Goal: Transaction & Acquisition: Purchase product/service

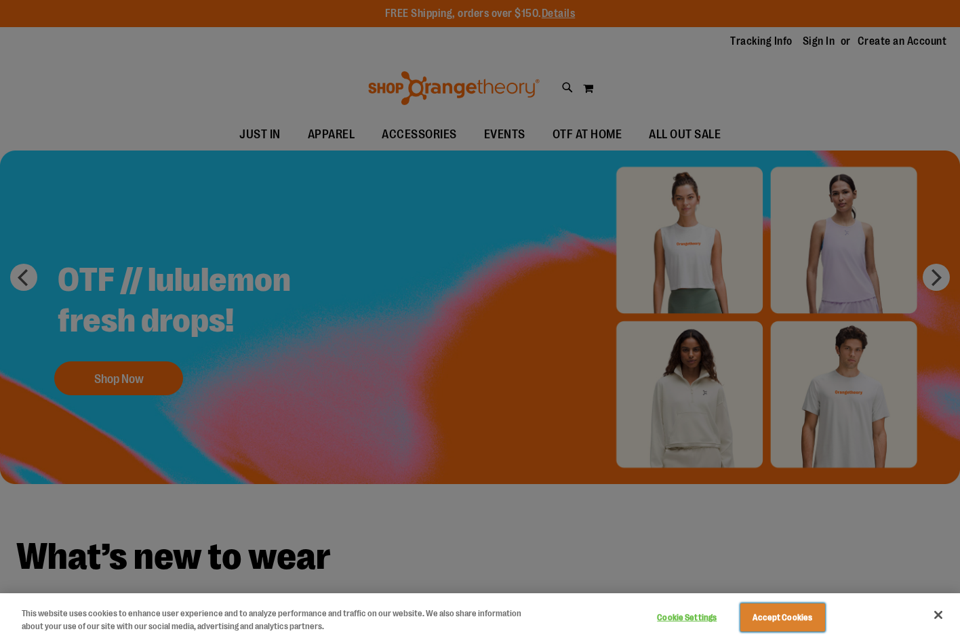
click at [789, 617] on button "Accept Cookies" at bounding box center [783, 618] width 85 height 28
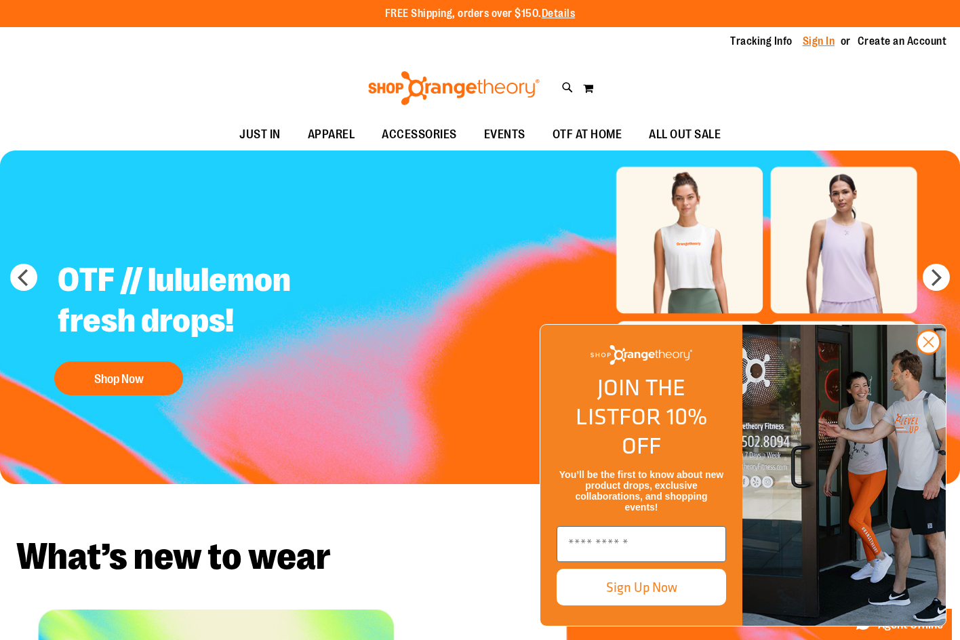
click at [806, 40] on link "Sign In" at bounding box center [819, 41] width 33 height 15
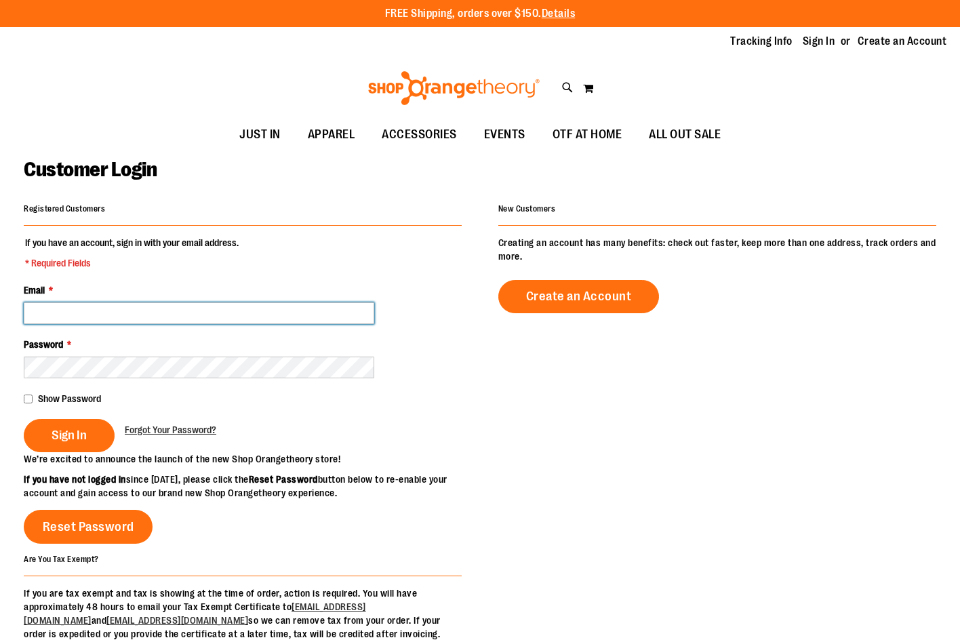
click at [150, 315] on input "Email *" at bounding box center [199, 313] width 351 height 22
type input "**********"
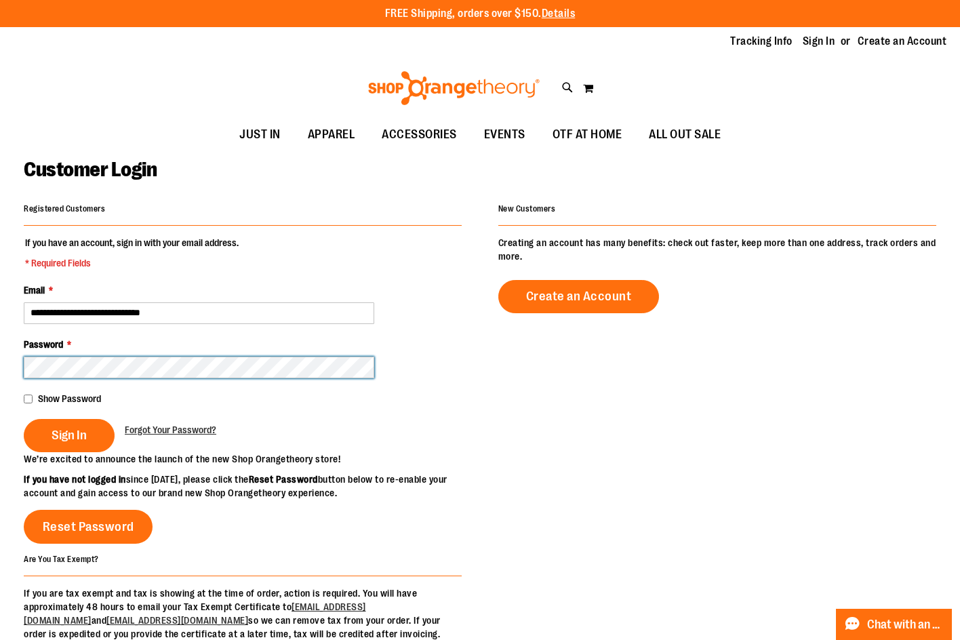
click at [24, 419] on button "Sign In" at bounding box center [69, 435] width 91 height 33
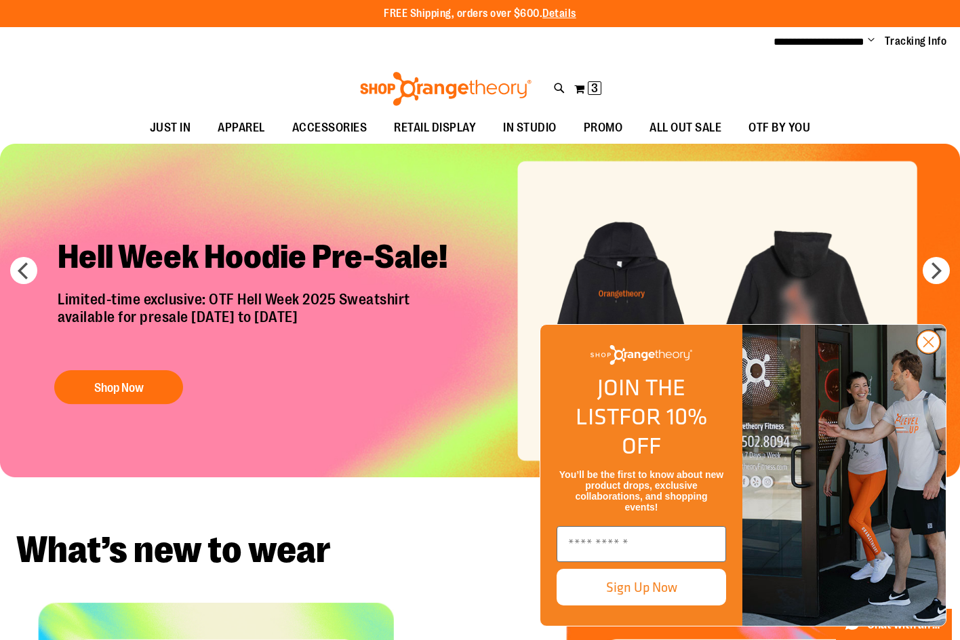
click at [929, 353] on circle "Close dialog" at bounding box center [929, 342] width 22 height 22
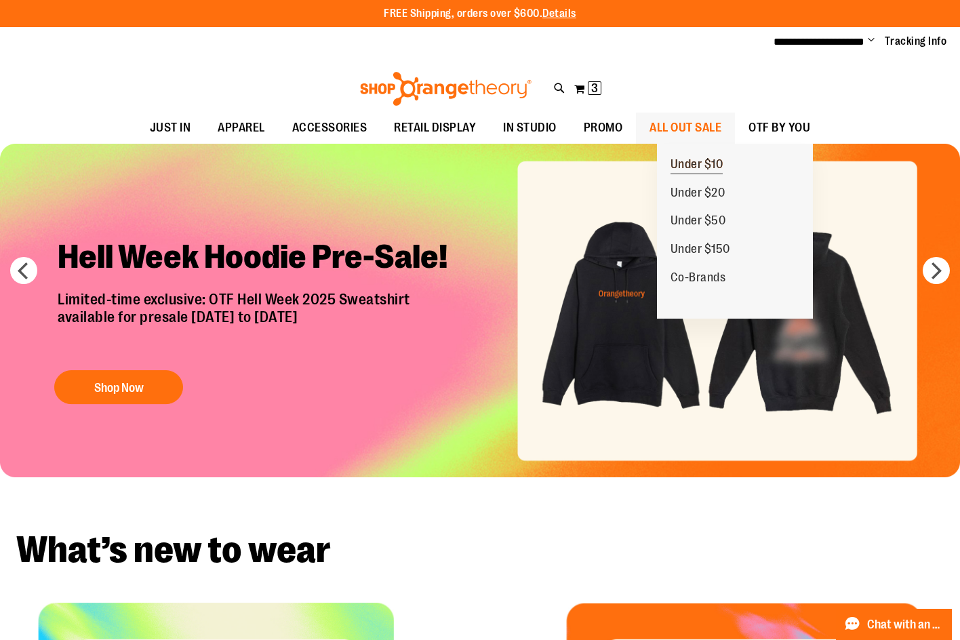
click at [693, 164] on span "Under $10" at bounding box center [697, 165] width 53 height 17
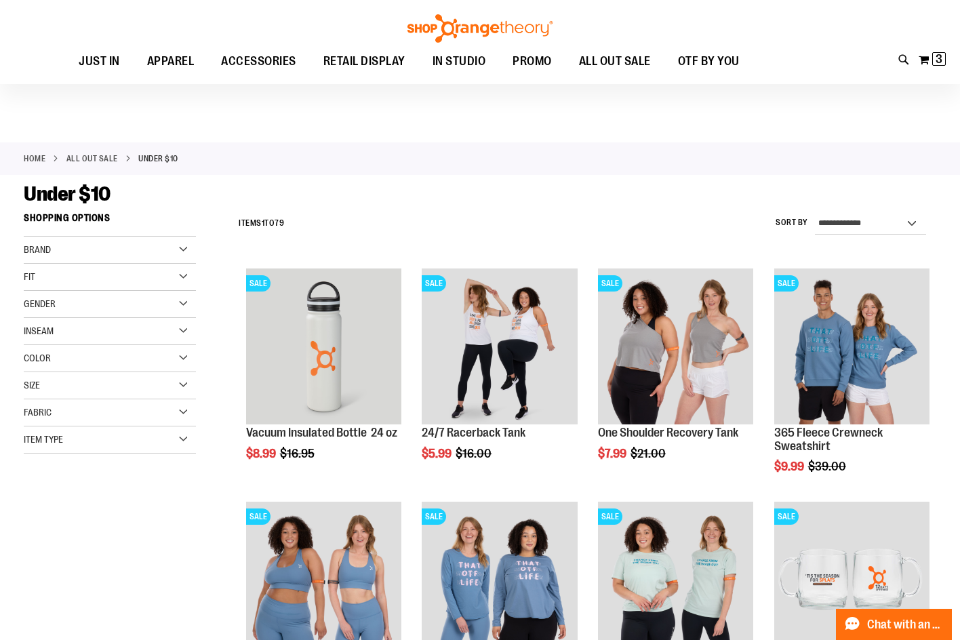
scroll to position [67, 0]
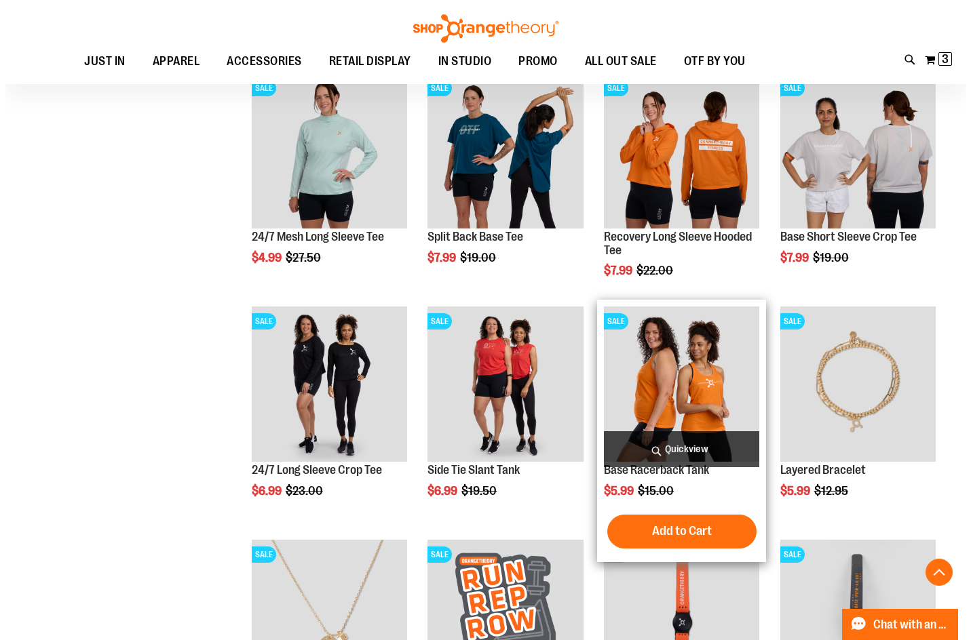
scroll to position [678, 0]
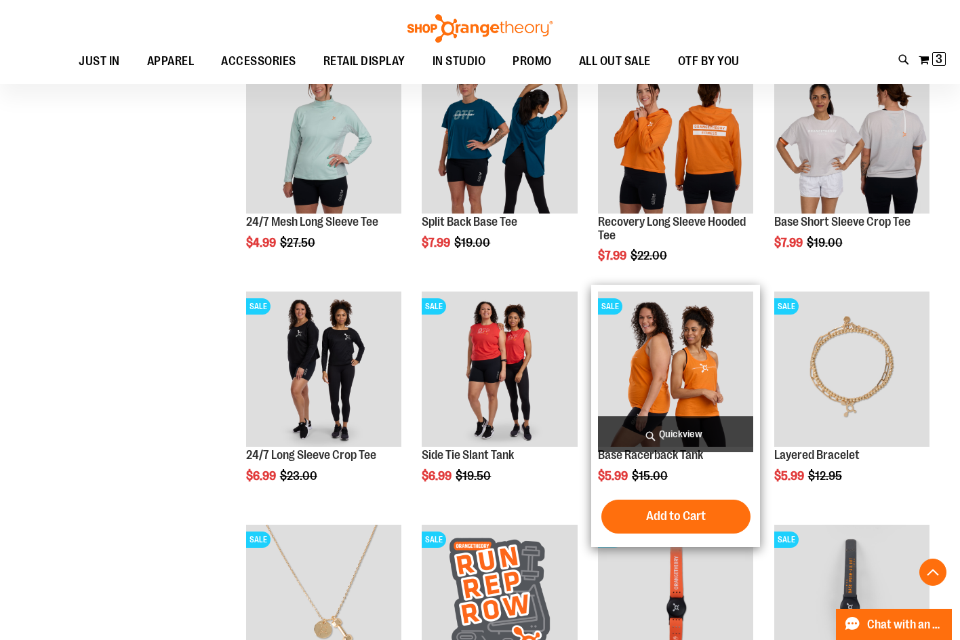
click at [659, 430] on span "Quickview" at bounding box center [675, 434] width 155 height 36
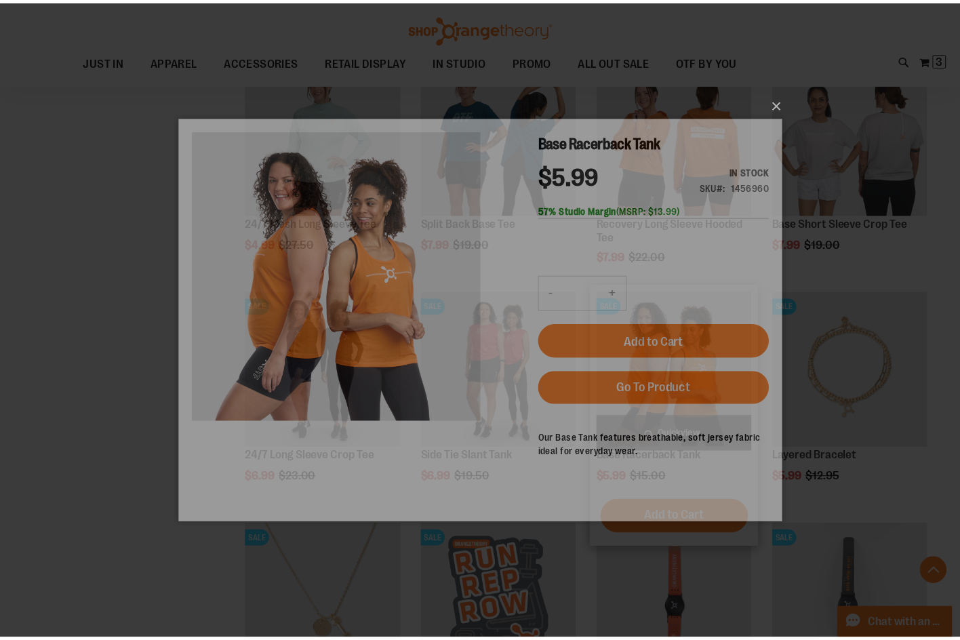
scroll to position [0, 0]
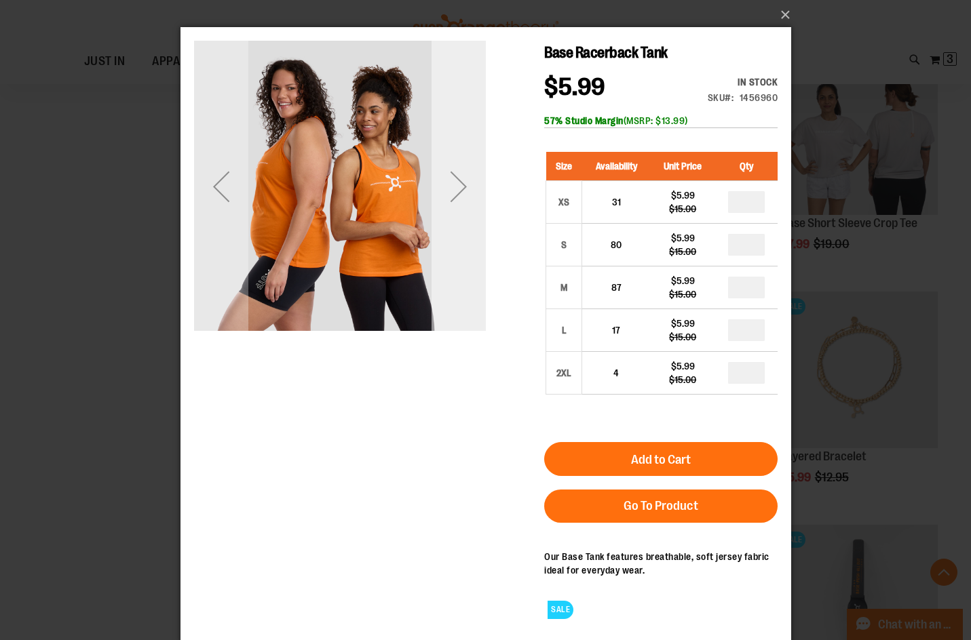
click at [452, 192] on div "Next" at bounding box center [458, 186] width 54 height 54
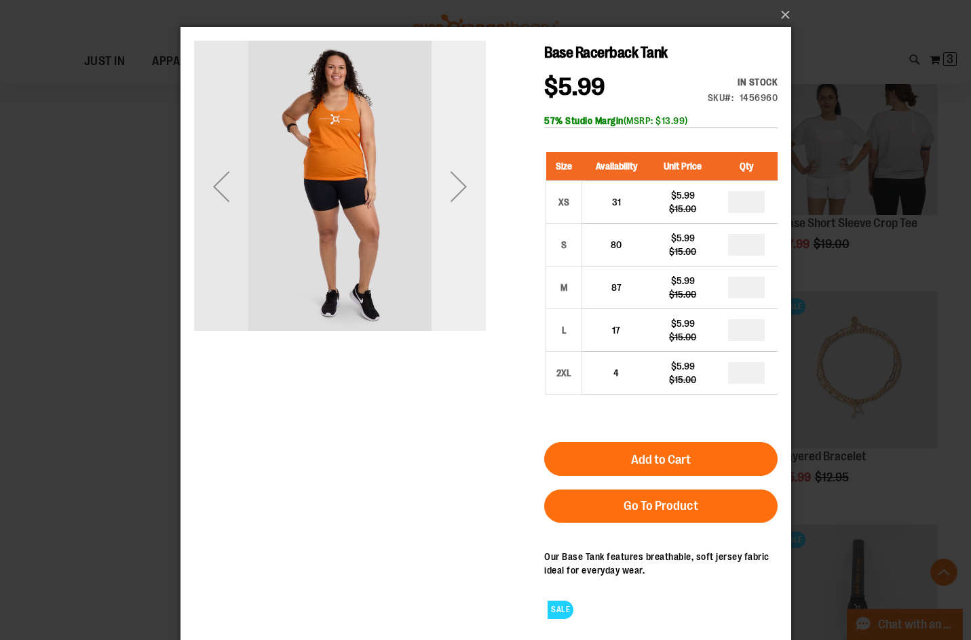
click at [464, 190] on div "Next" at bounding box center [458, 186] width 54 height 54
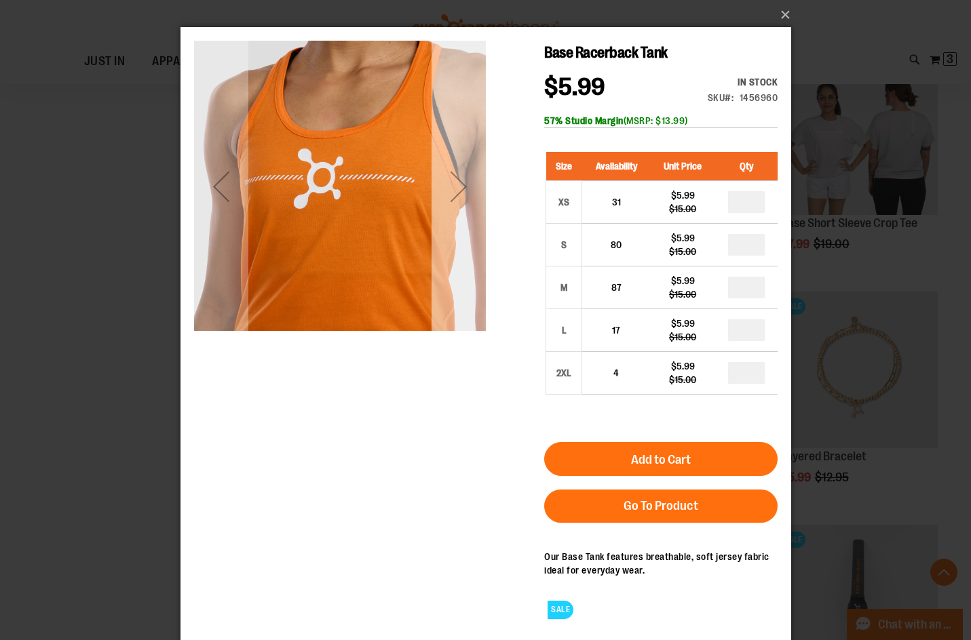
click at [464, 190] on div "Next" at bounding box center [458, 186] width 54 height 54
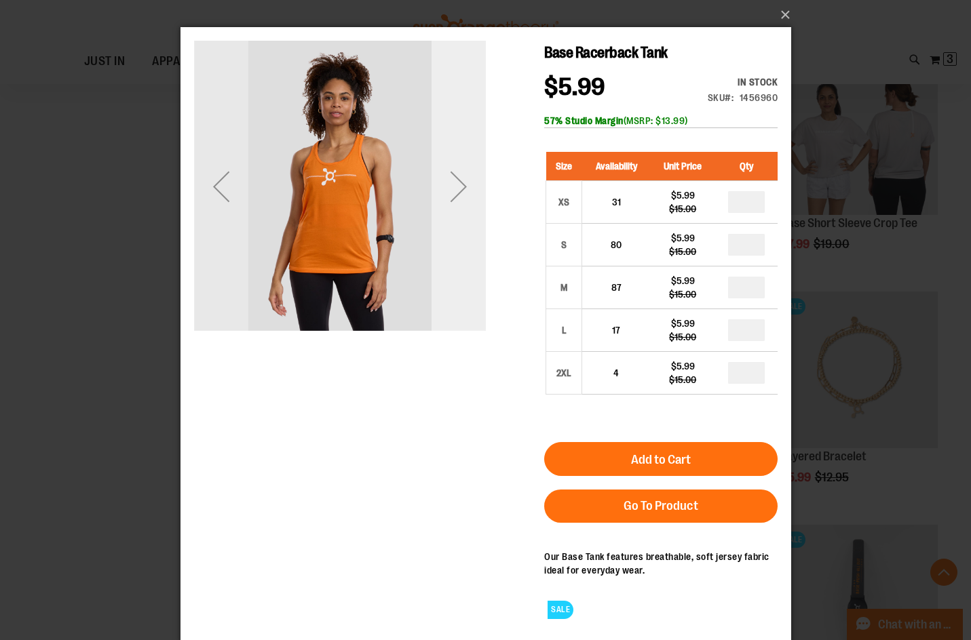
click at [464, 190] on div "Next" at bounding box center [458, 186] width 54 height 54
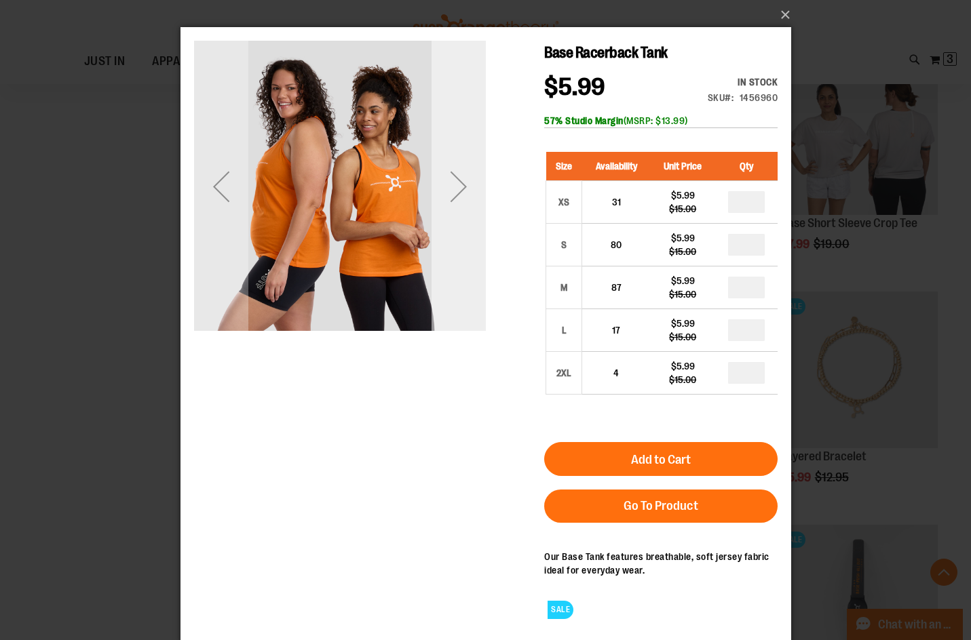
click at [464, 190] on div "Next" at bounding box center [458, 186] width 54 height 54
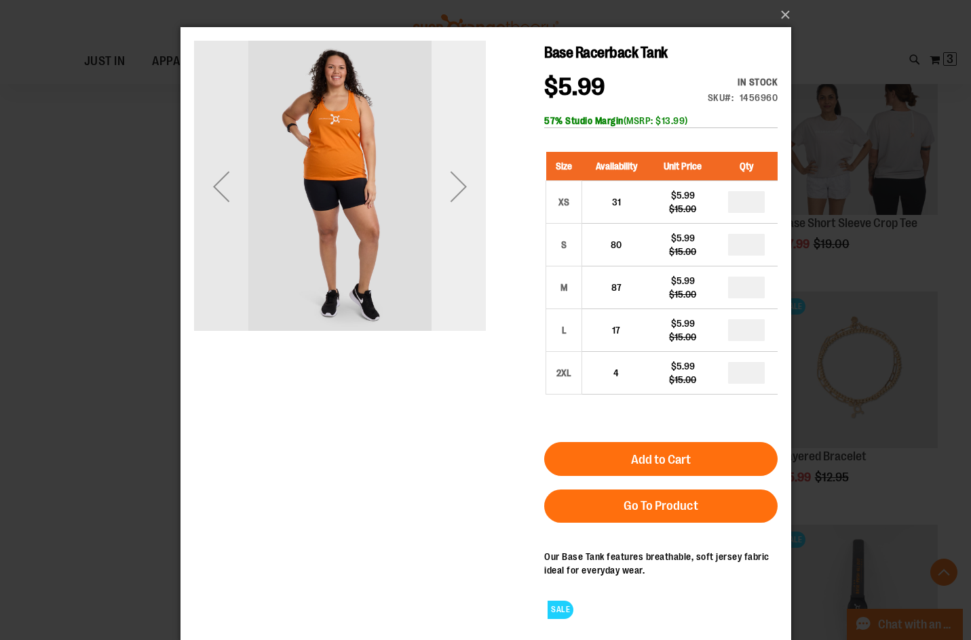
click at [464, 190] on div "Next" at bounding box center [458, 186] width 54 height 54
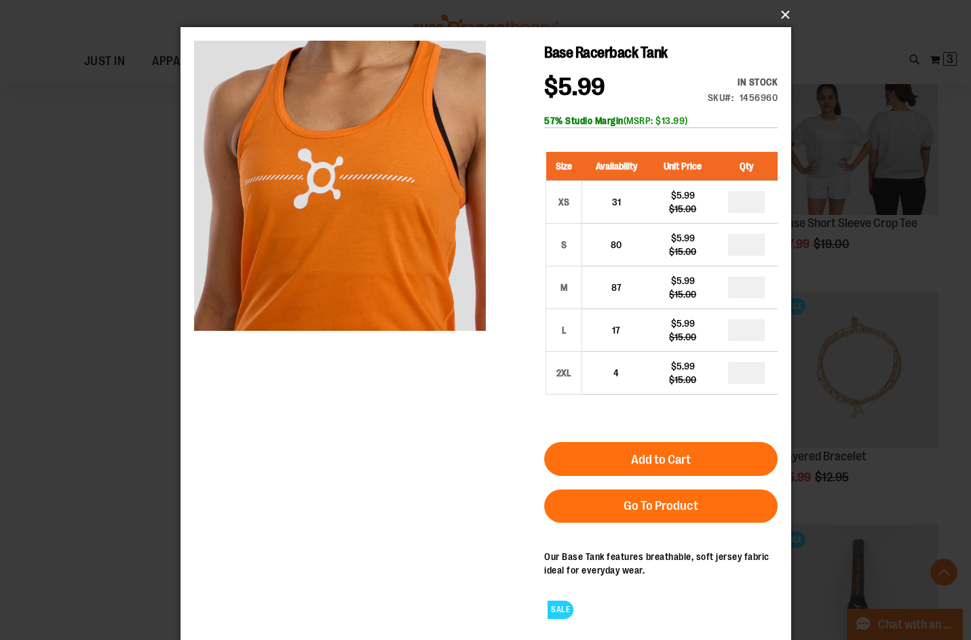
click at [781, 9] on button "×" at bounding box center [489, 15] width 610 height 30
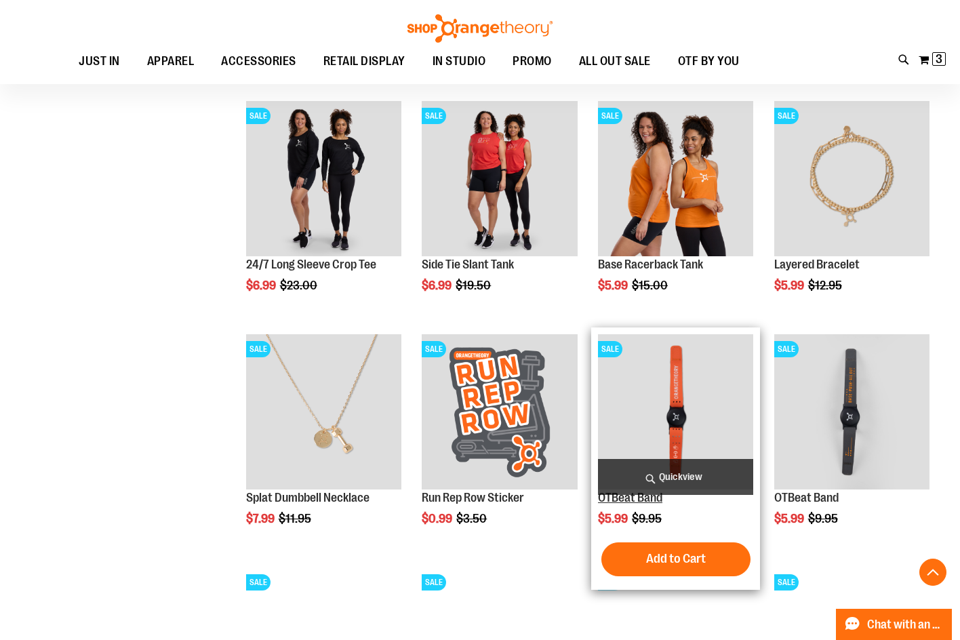
scroll to position [881, 0]
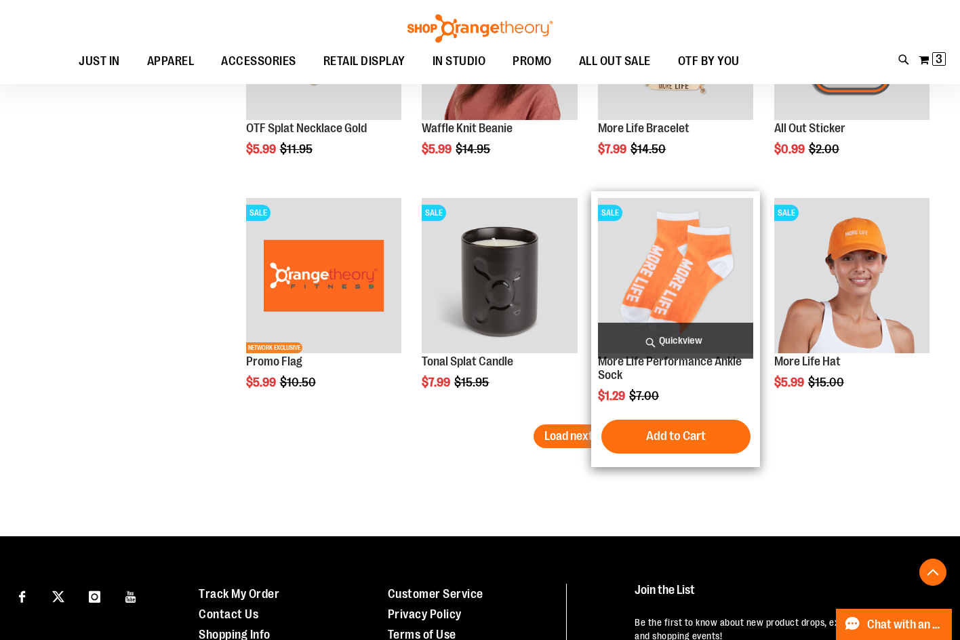
scroll to position [1947, 0]
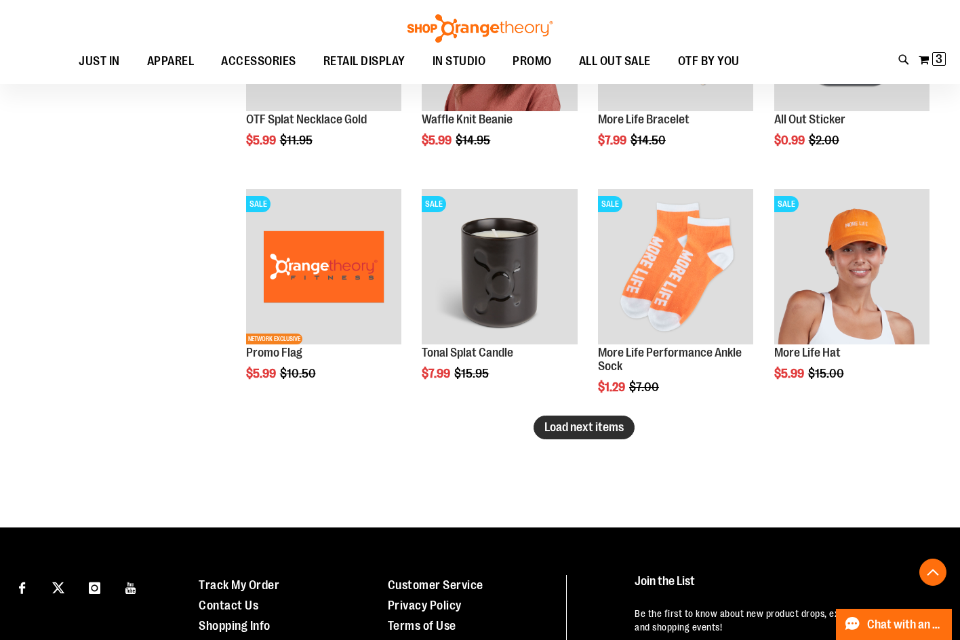
click at [564, 429] on span "Load next items" at bounding box center [584, 428] width 79 height 14
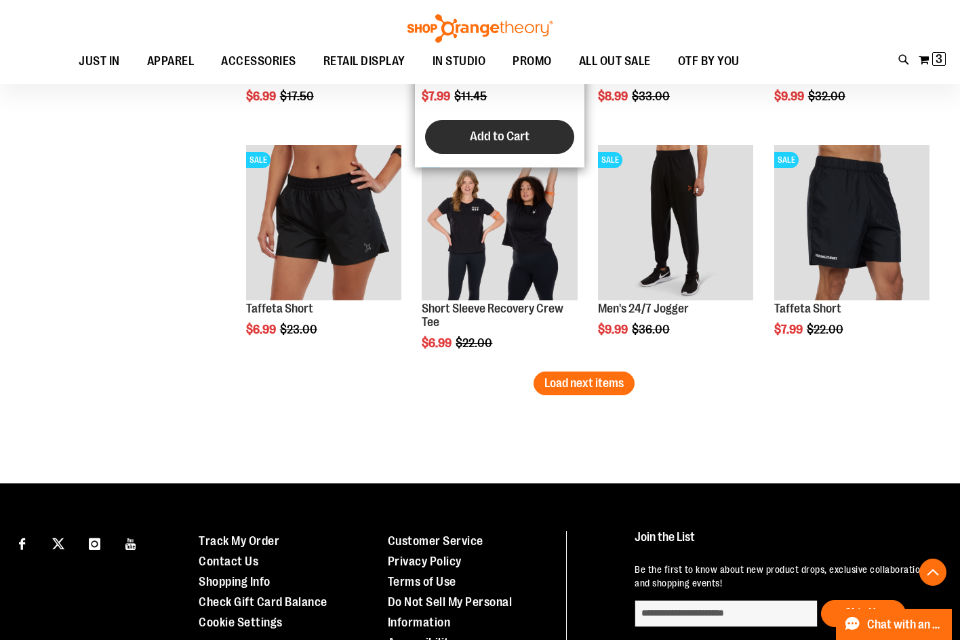
scroll to position [2693, 0]
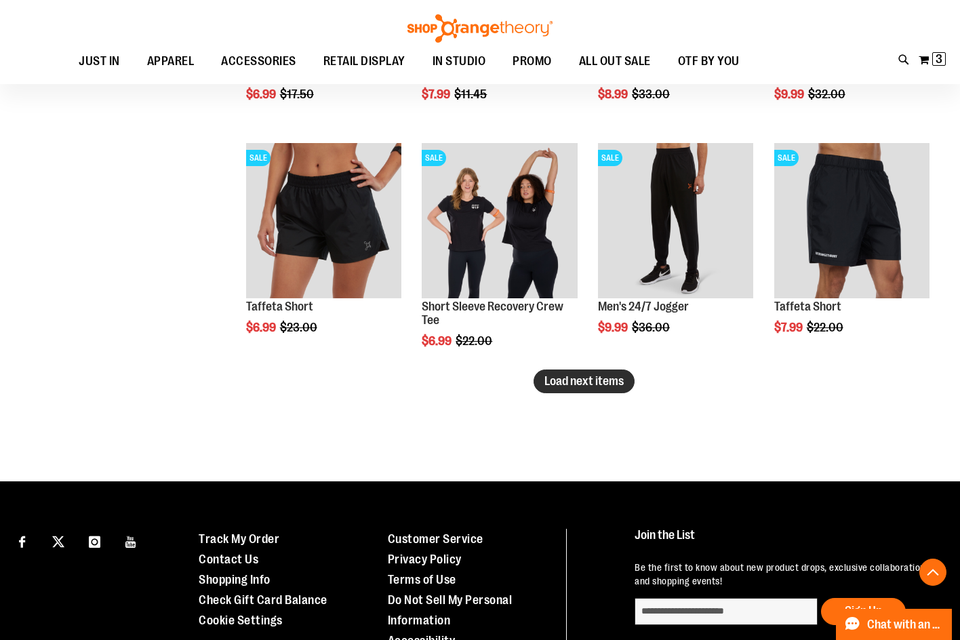
click at [603, 383] on span "Load next items" at bounding box center [584, 381] width 79 height 14
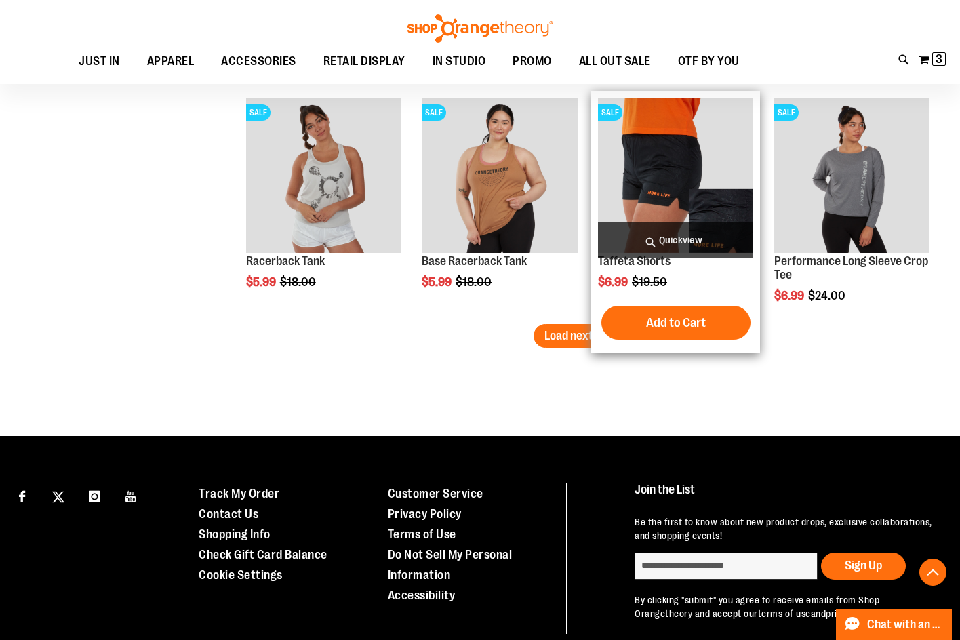
scroll to position [3439, 0]
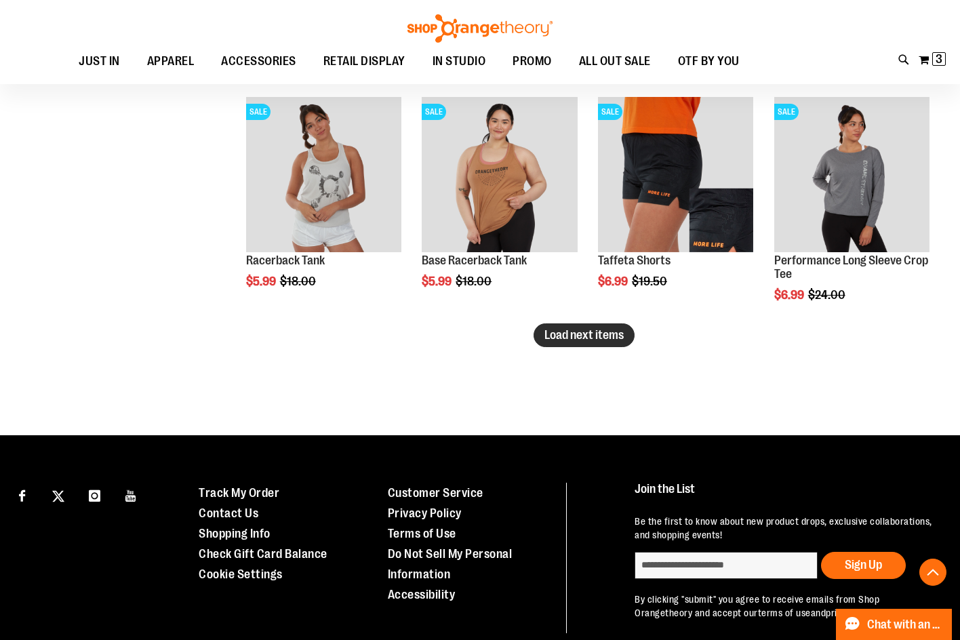
click at [572, 332] on span "Load next items" at bounding box center [584, 335] width 79 height 14
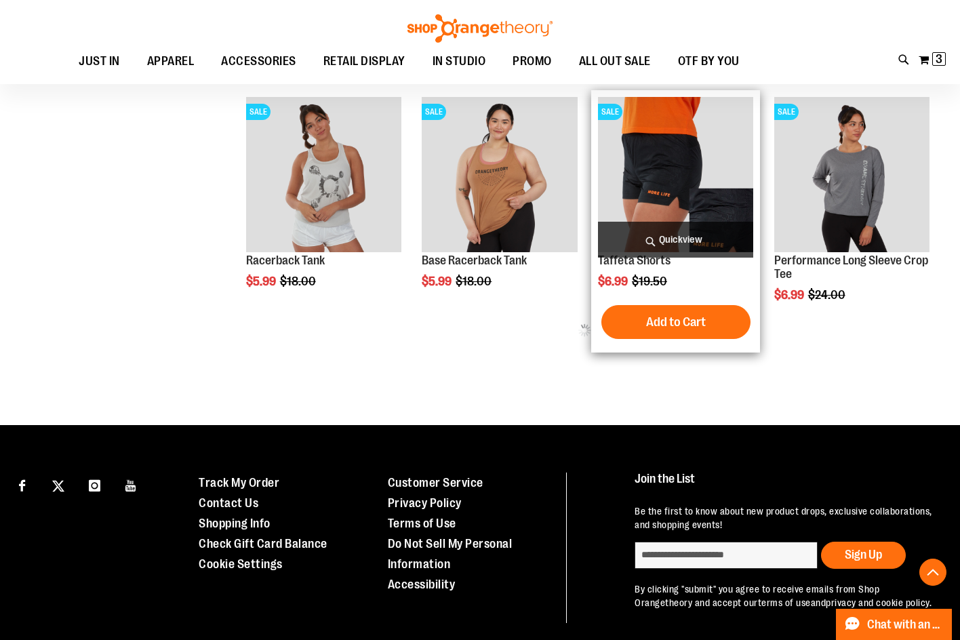
click at [682, 177] on img "product" at bounding box center [675, 174] width 155 height 155
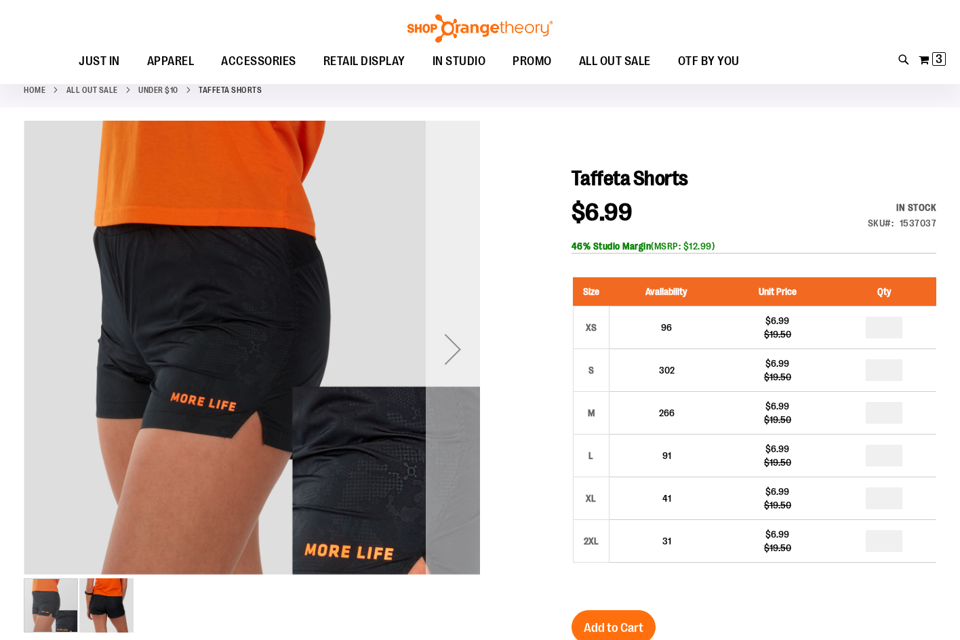
scroll to position [67, 0]
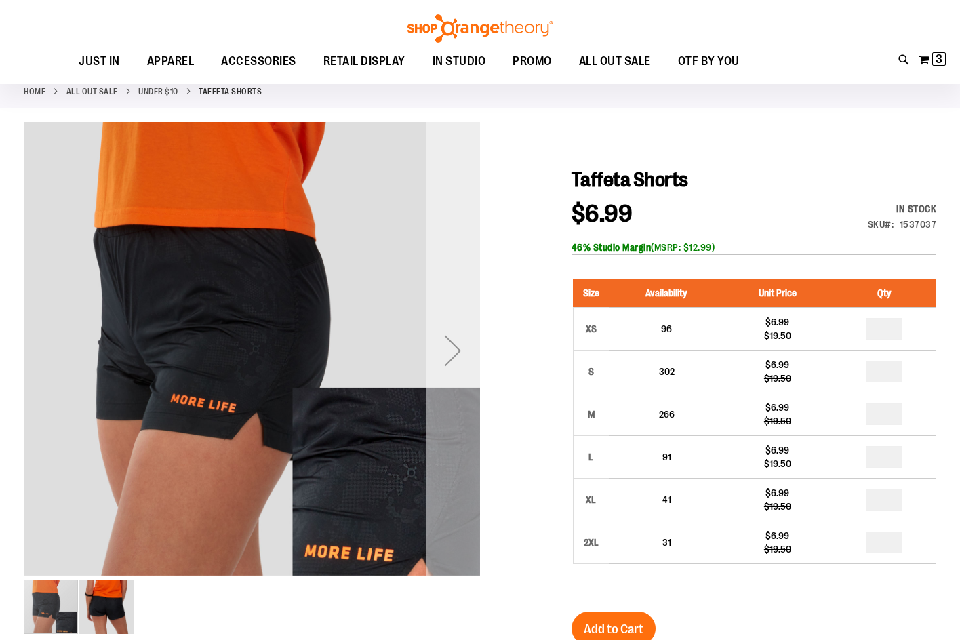
click at [454, 345] on div "Next" at bounding box center [453, 351] width 54 height 54
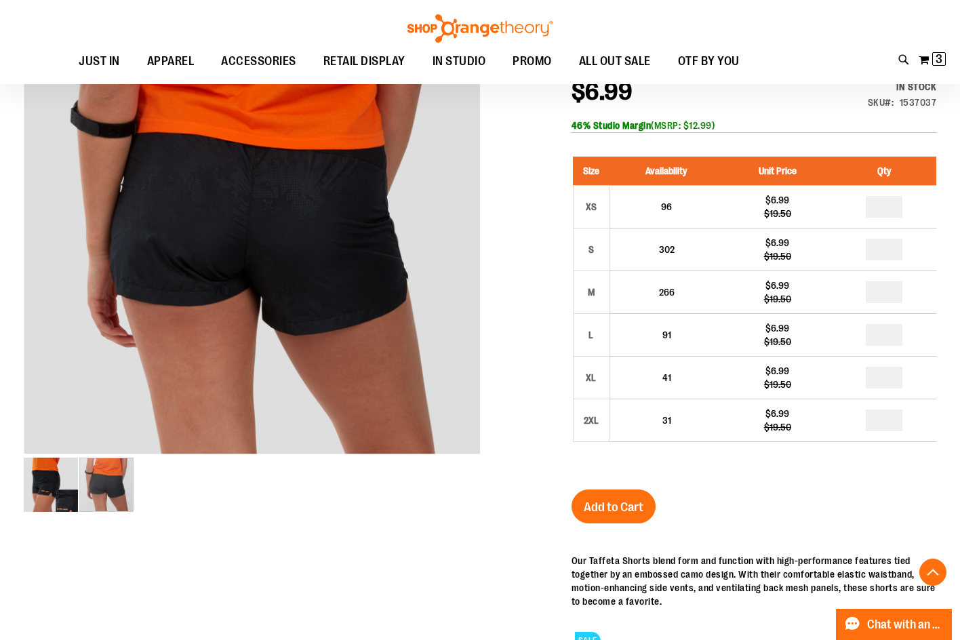
scroll to position [66, 0]
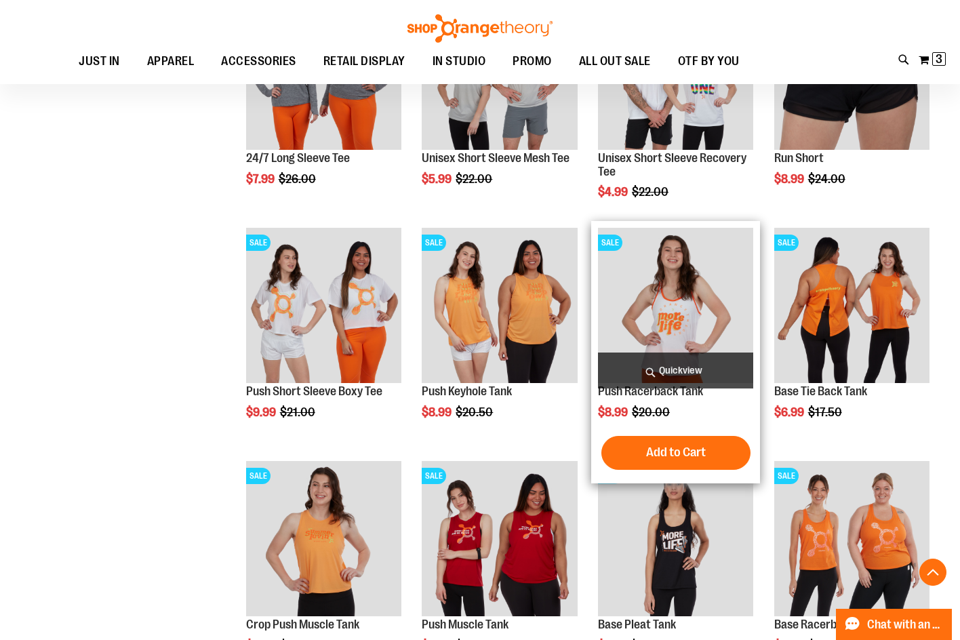
scroll to position [411, 0]
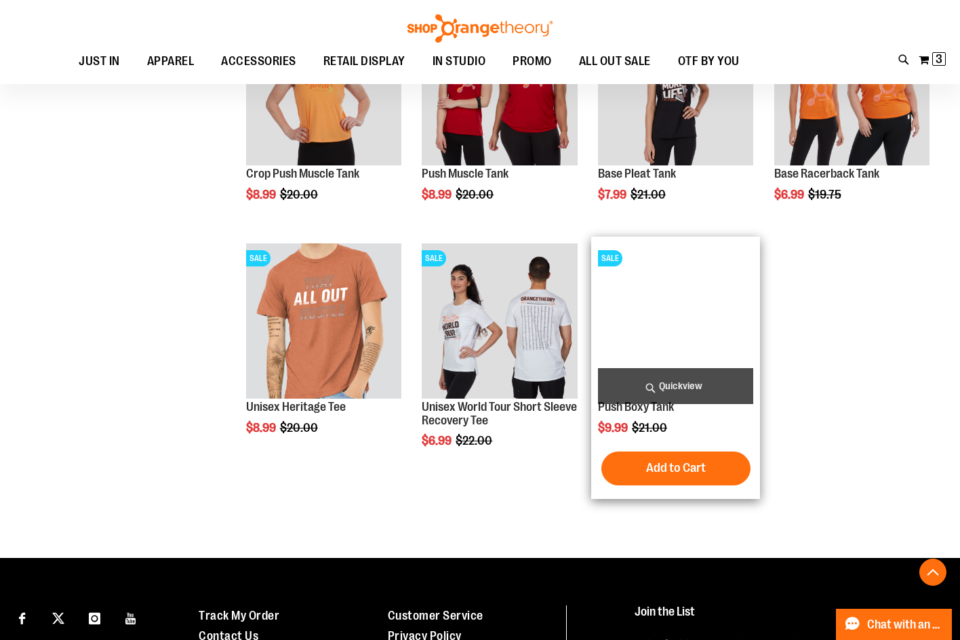
scroll to position [1017, 0]
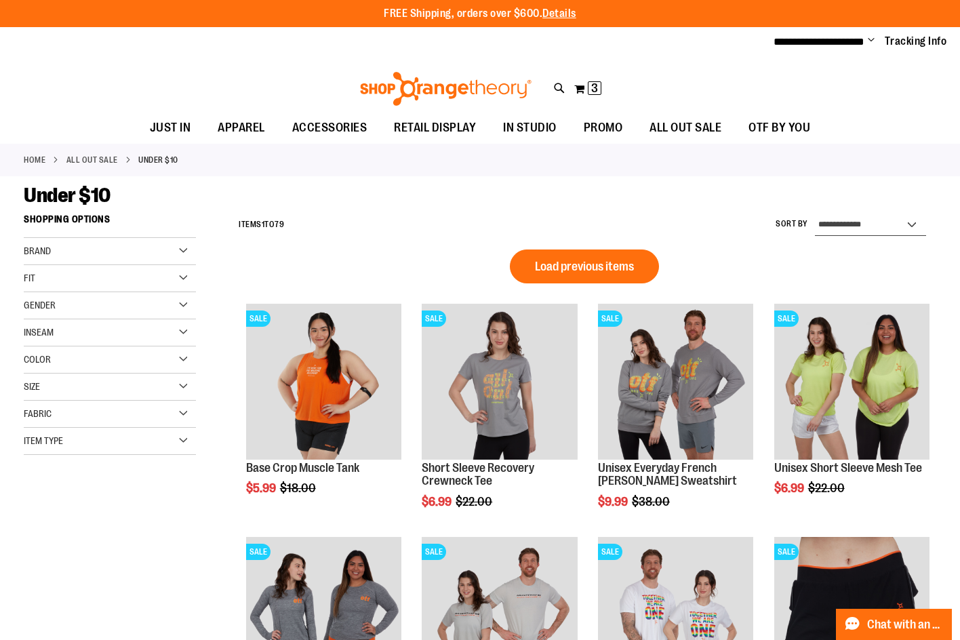
click at [850, 223] on select "**********" at bounding box center [870, 225] width 111 height 22
select select "*********"
click at [815, 214] on select "**********" at bounding box center [870, 225] width 111 height 22
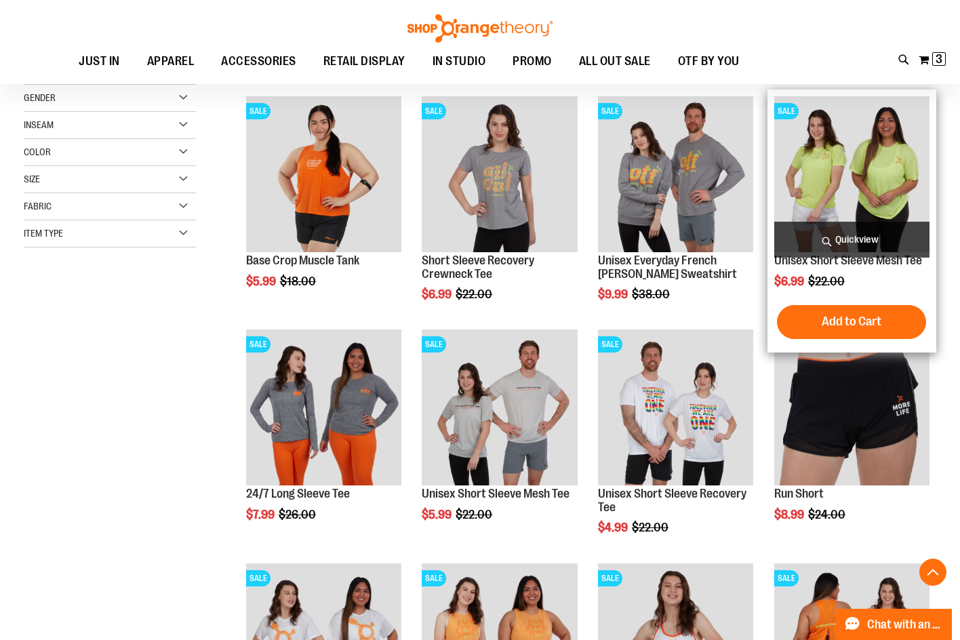
scroll to position [207, 0]
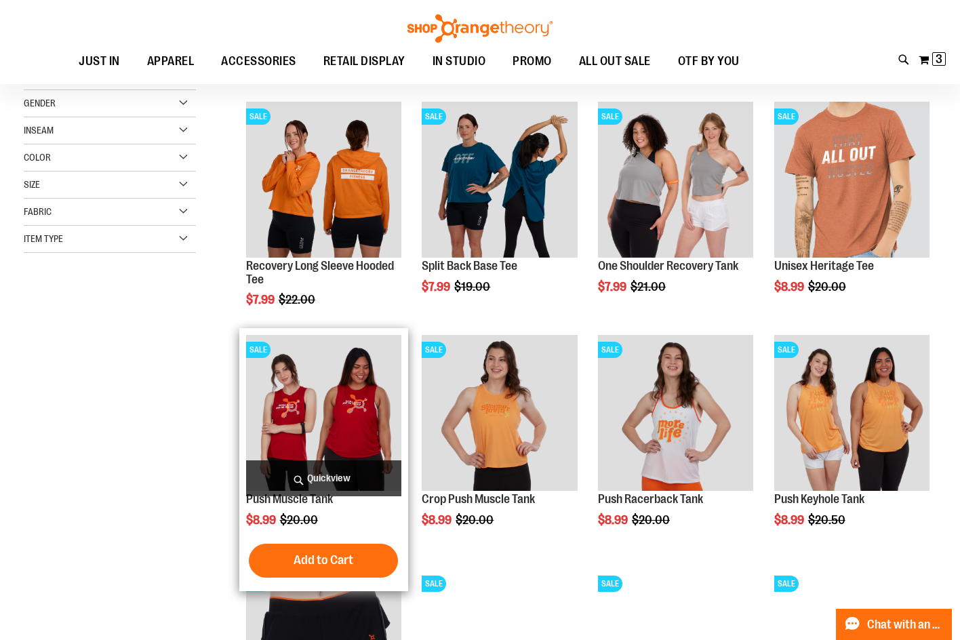
scroll to position [203, 0]
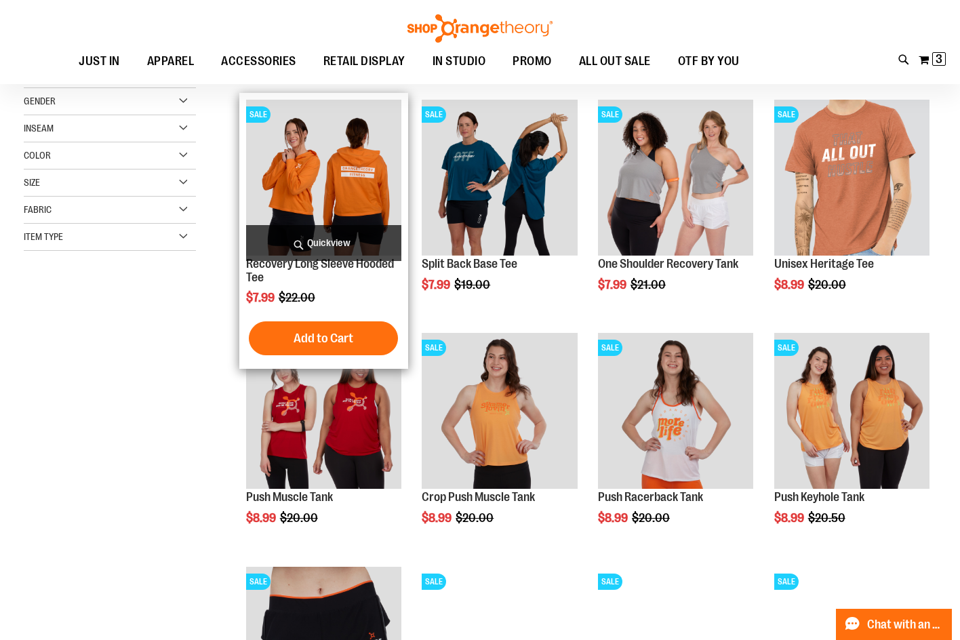
click at [336, 186] on img "product" at bounding box center [323, 177] width 155 height 155
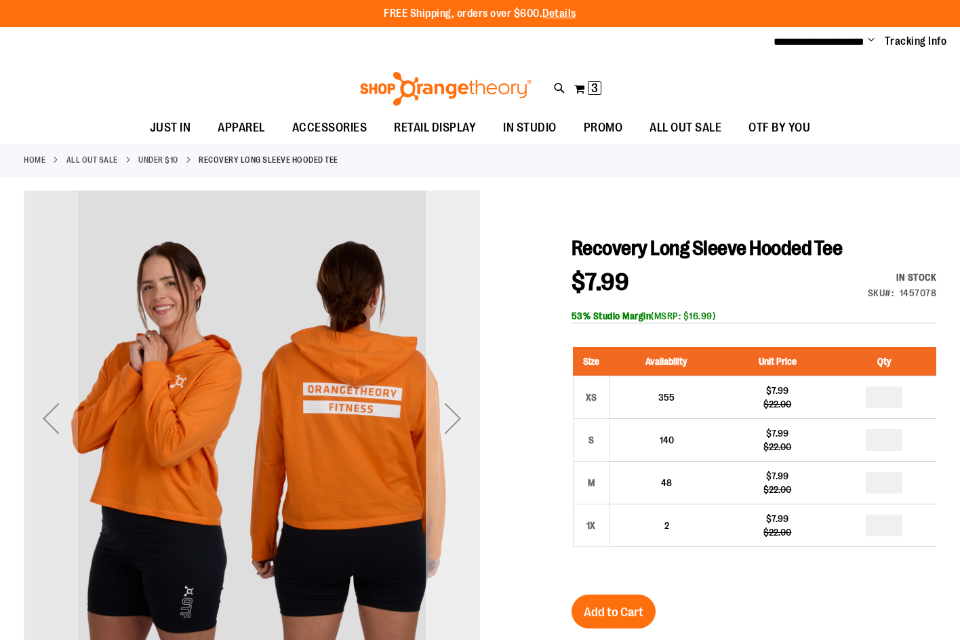
click at [453, 420] on div "Next" at bounding box center [453, 418] width 54 height 54
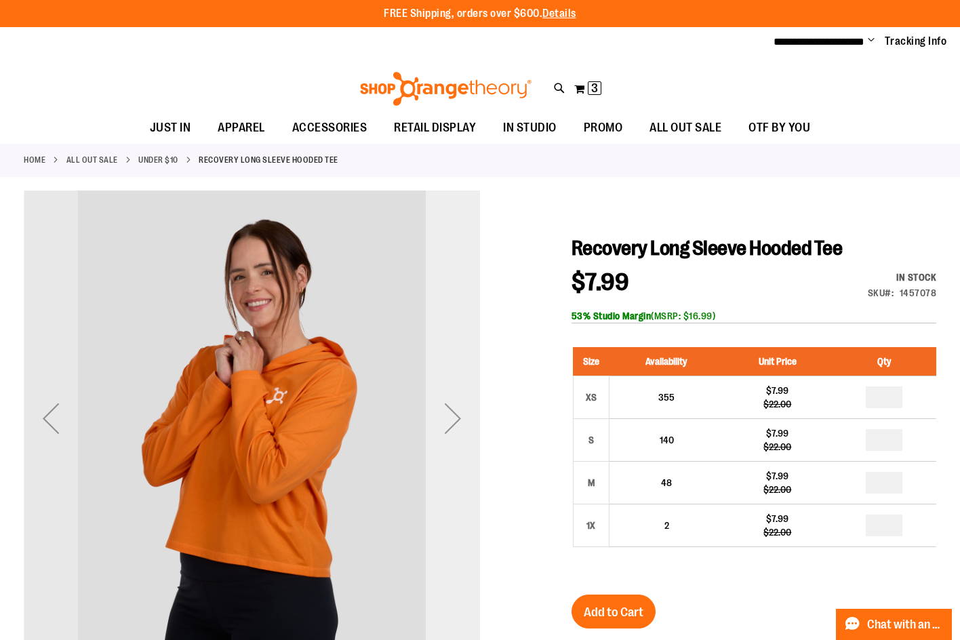
click at [453, 420] on div "Next" at bounding box center [453, 418] width 54 height 54
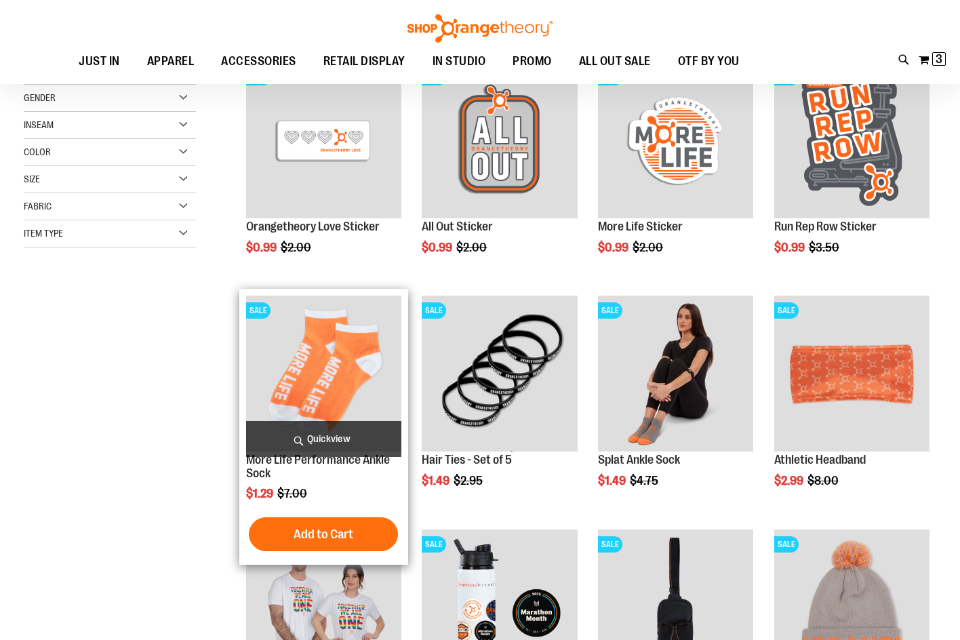
scroll to position [203, 0]
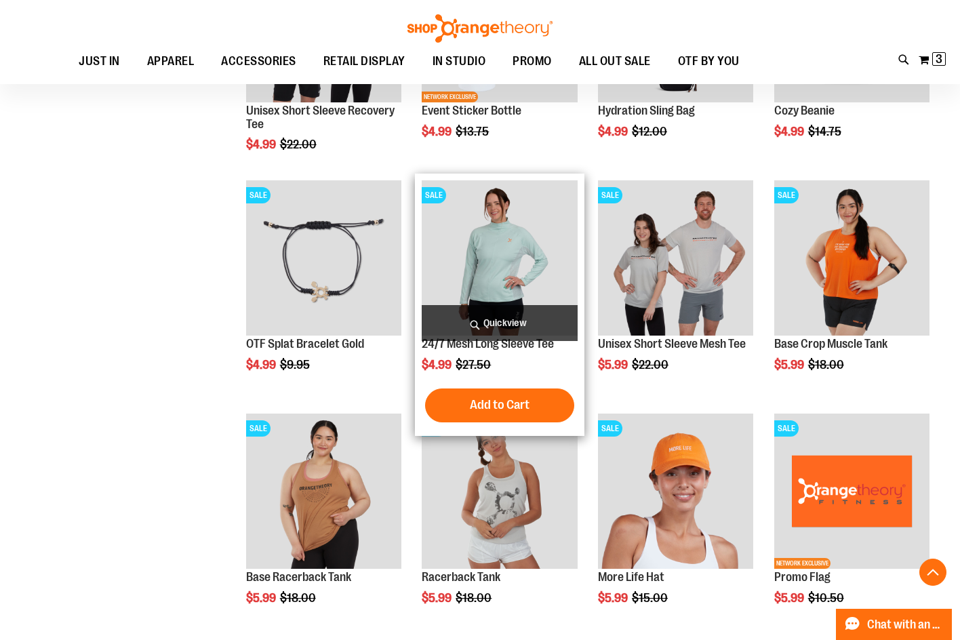
scroll to position [678, 0]
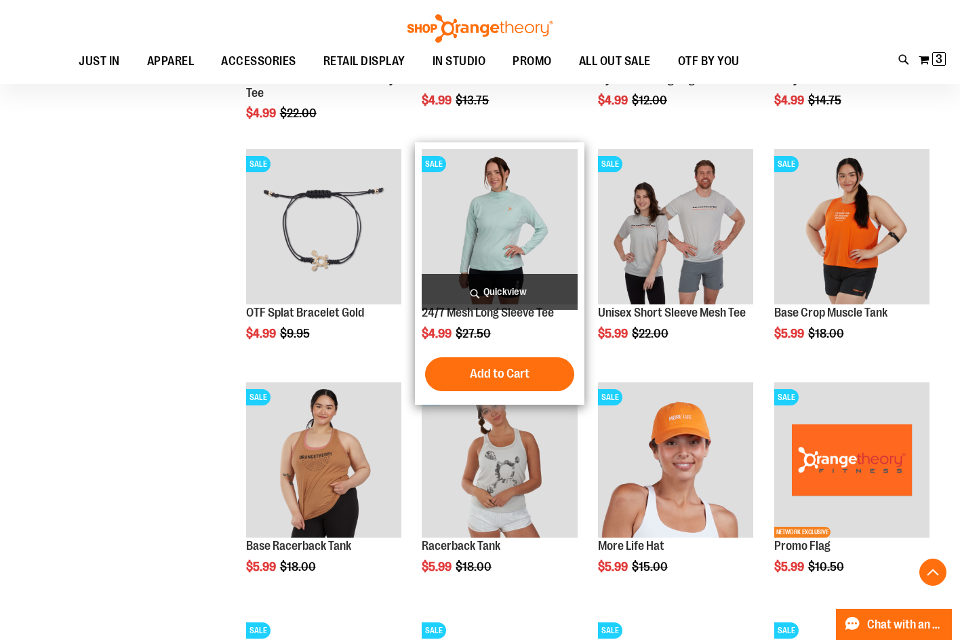
click at [528, 204] on img "product" at bounding box center [499, 226] width 155 height 155
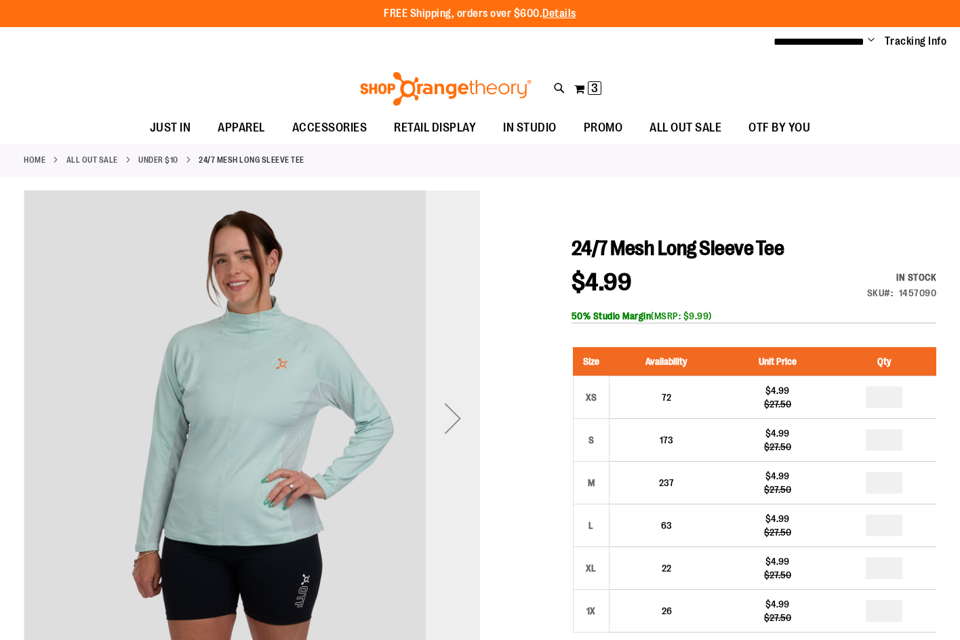
click at [456, 422] on div "Next" at bounding box center [453, 418] width 54 height 54
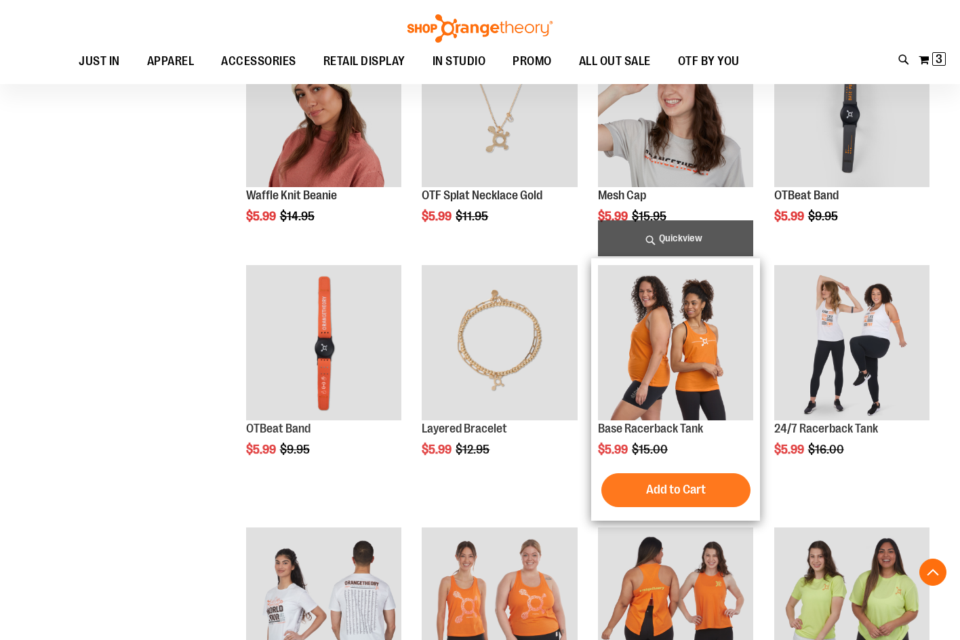
scroll to position [678, 0]
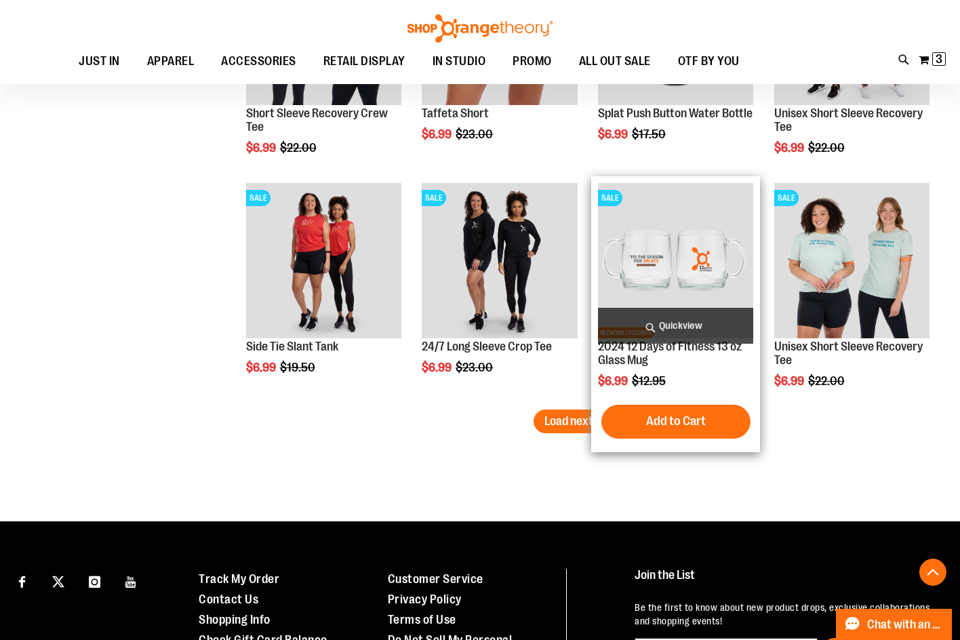
scroll to position [1831, 0]
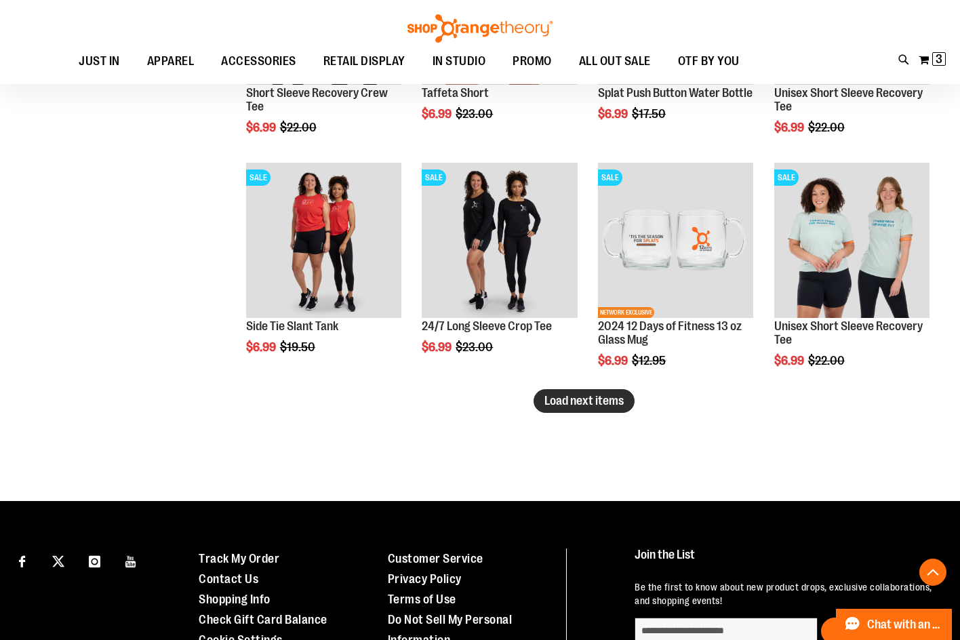
click at [594, 410] on button "Load next items" at bounding box center [584, 401] width 101 height 24
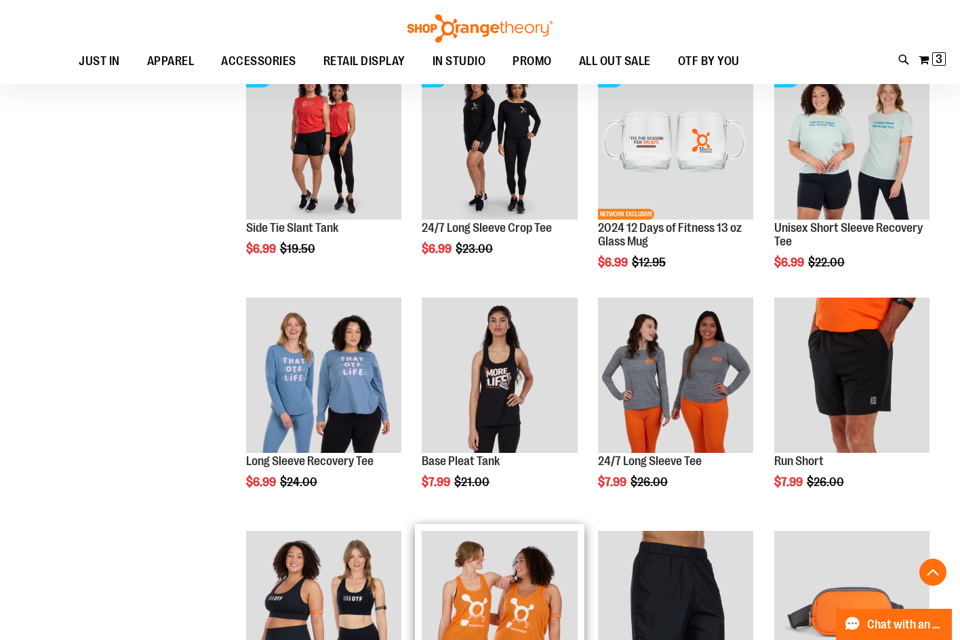
scroll to position [2238, 0]
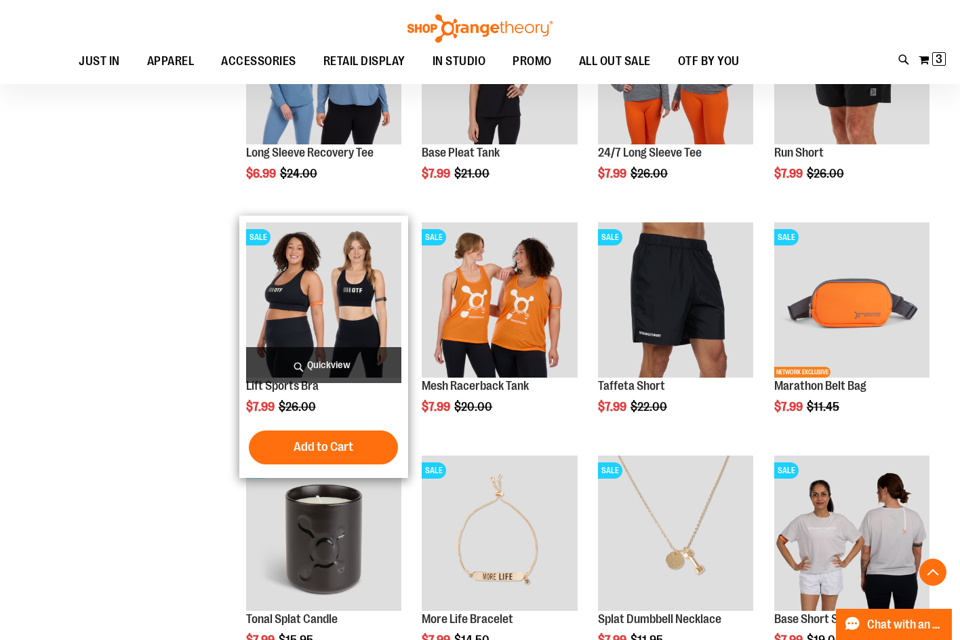
click at [343, 313] on img "product" at bounding box center [323, 299] width 155 height 155
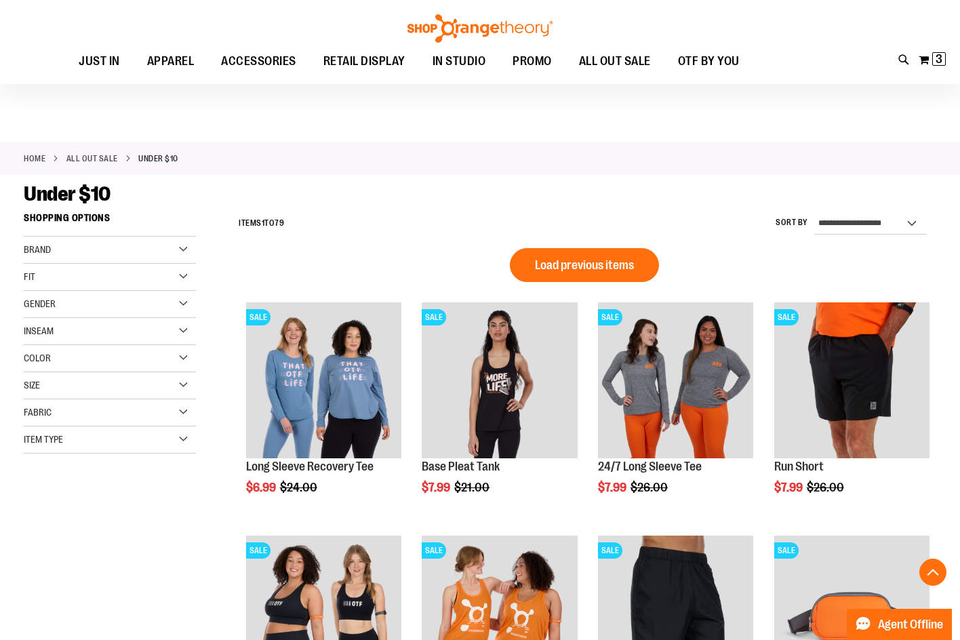
scroll to position [724, 0]
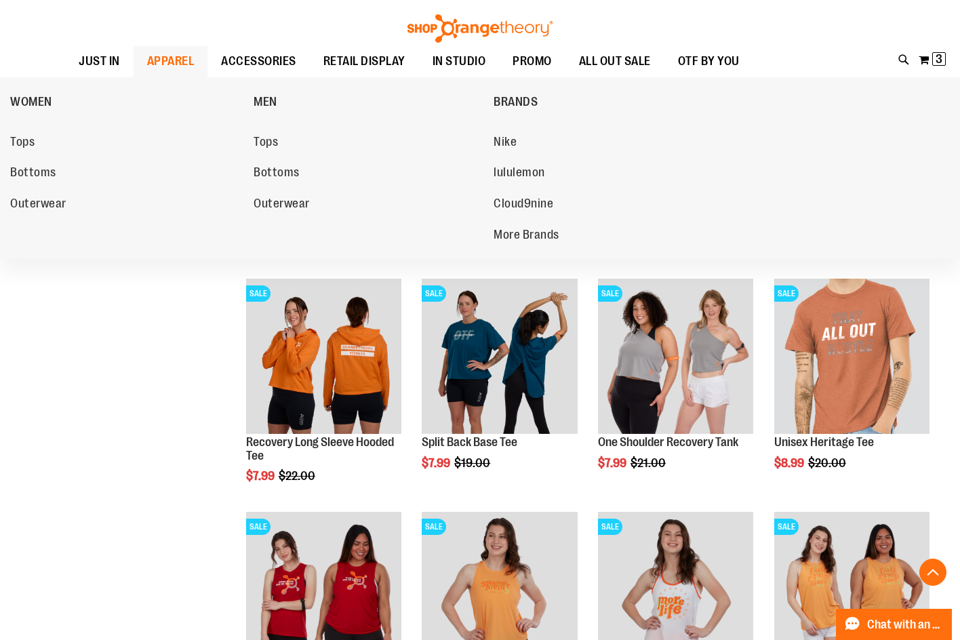
click at [194, 64] on span "APPAREL" at bounding box center [170, 61] width 47 height 31
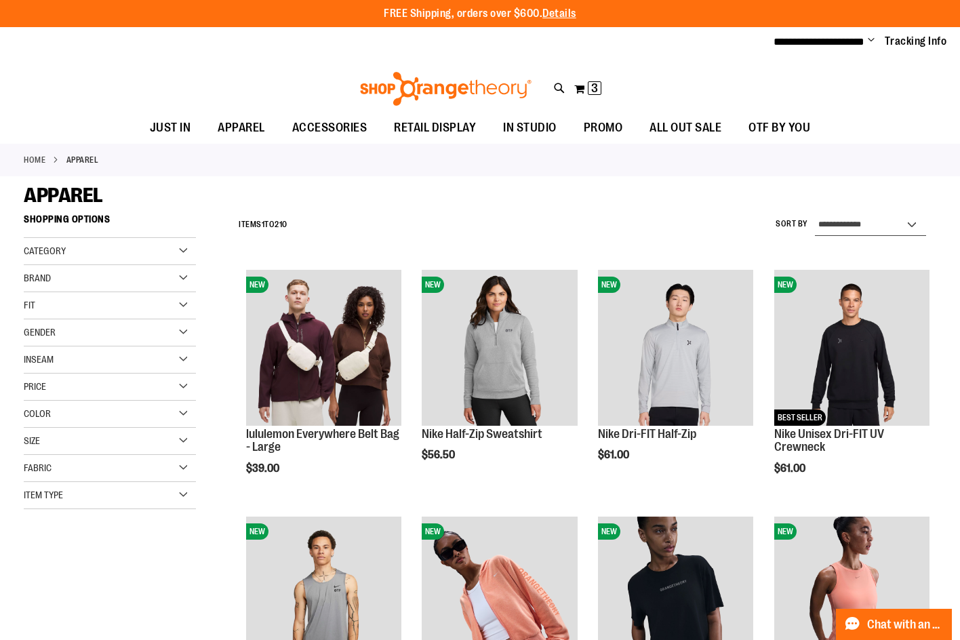
click at [878, 226] on select "**********" at bounding box center [870, 225] width 111 height 22
select select "*********"
click at [815, 214] on select "**********" at bounding box center [870, 225] width 111 height 22
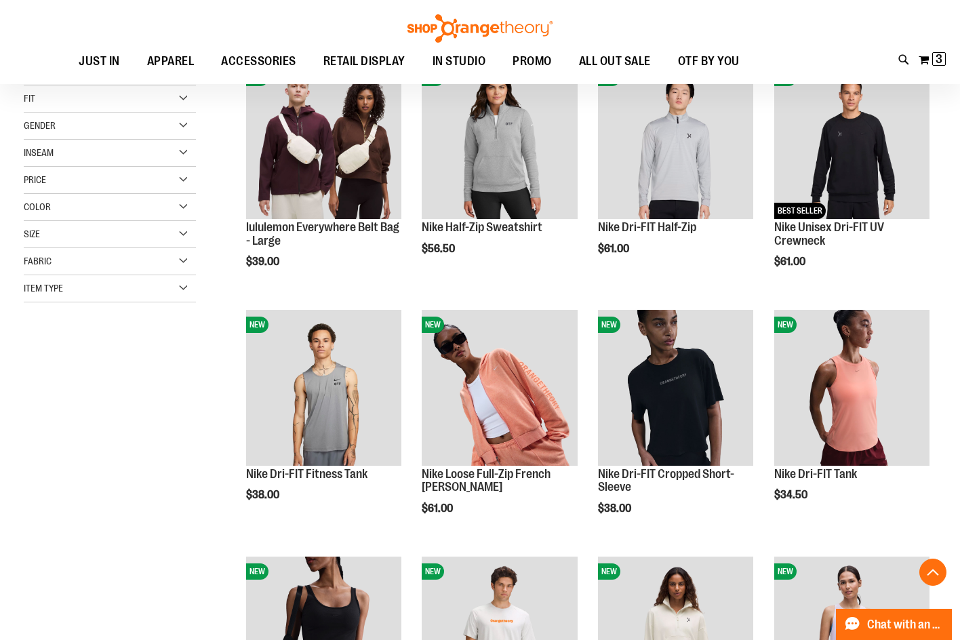
scroll to position [207, 0]
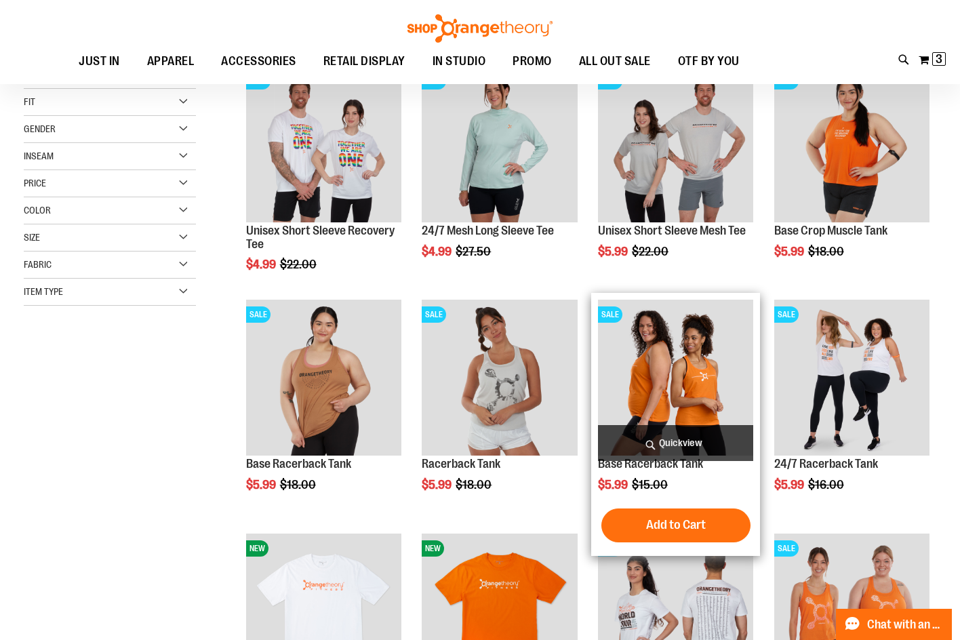
scroll to position [207, 0]
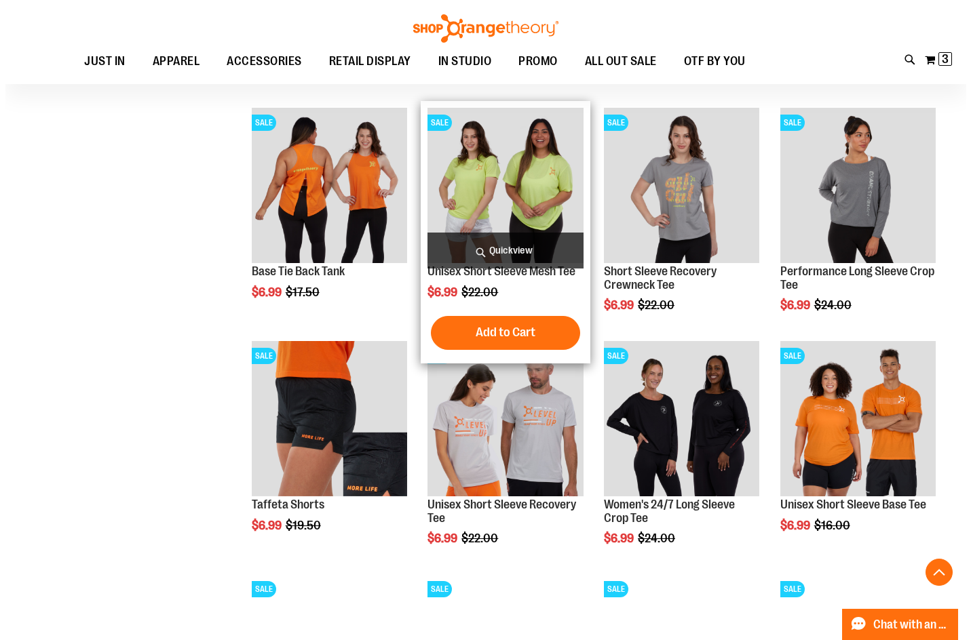
scroll to position [885, 0]
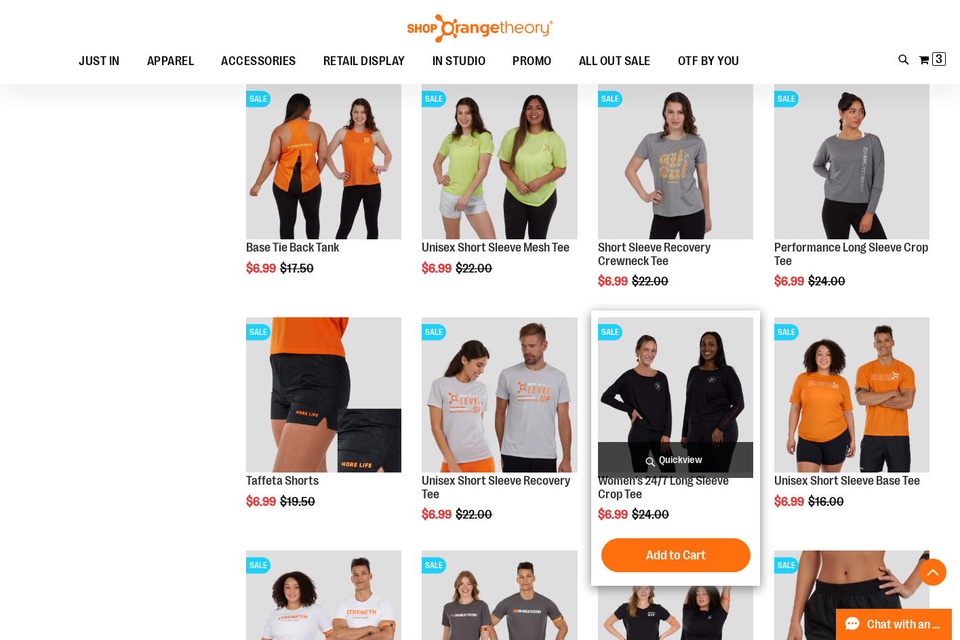
click at [669, 454] on span "Quickview" at bounding box center [675, 460] width 155 height 36
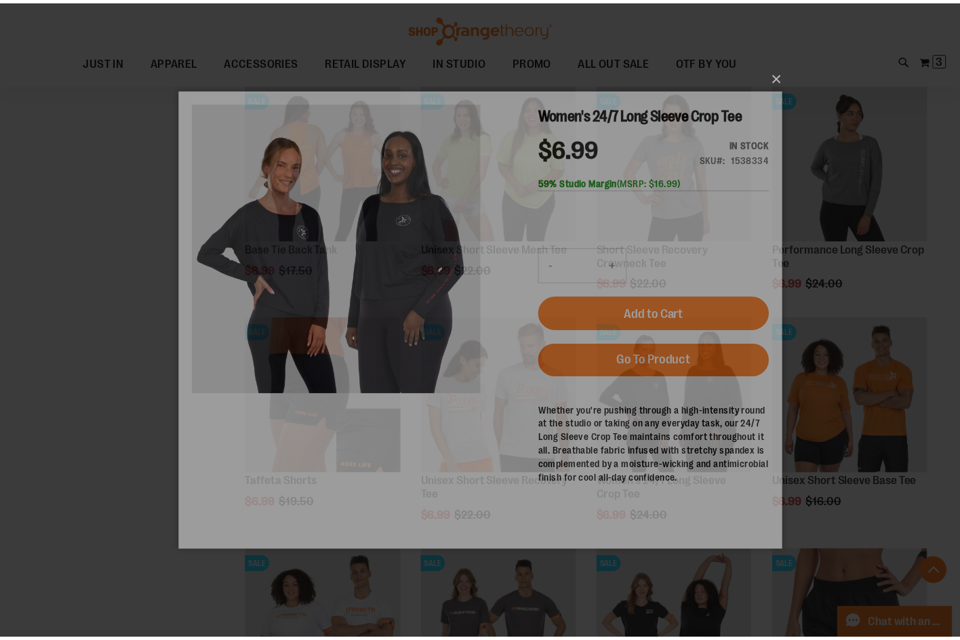
scroll to position [0, 0]
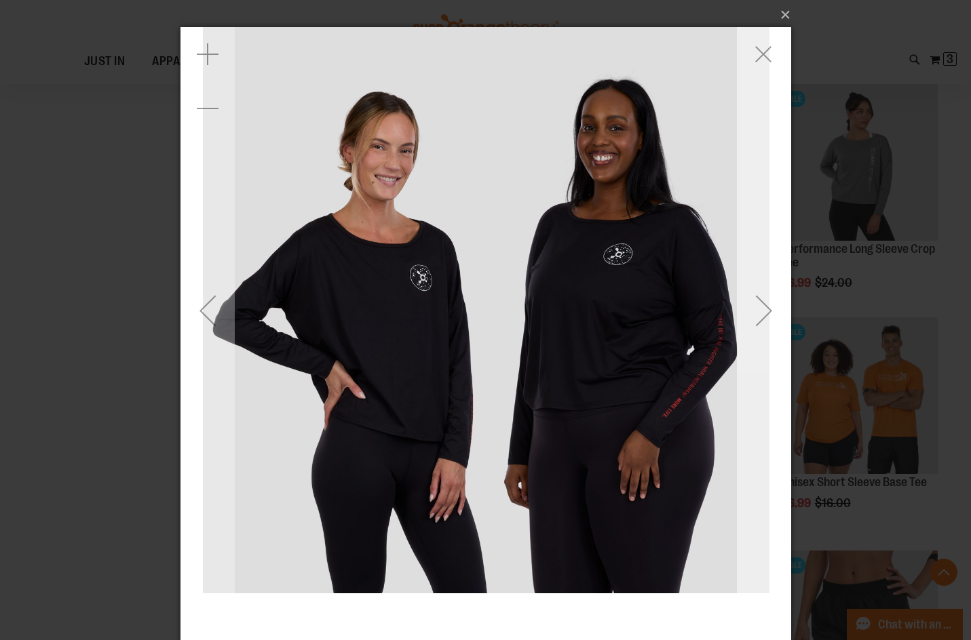
click at [758, 328] on div "Next" at bounding box center [763, 311] width 54 height 54
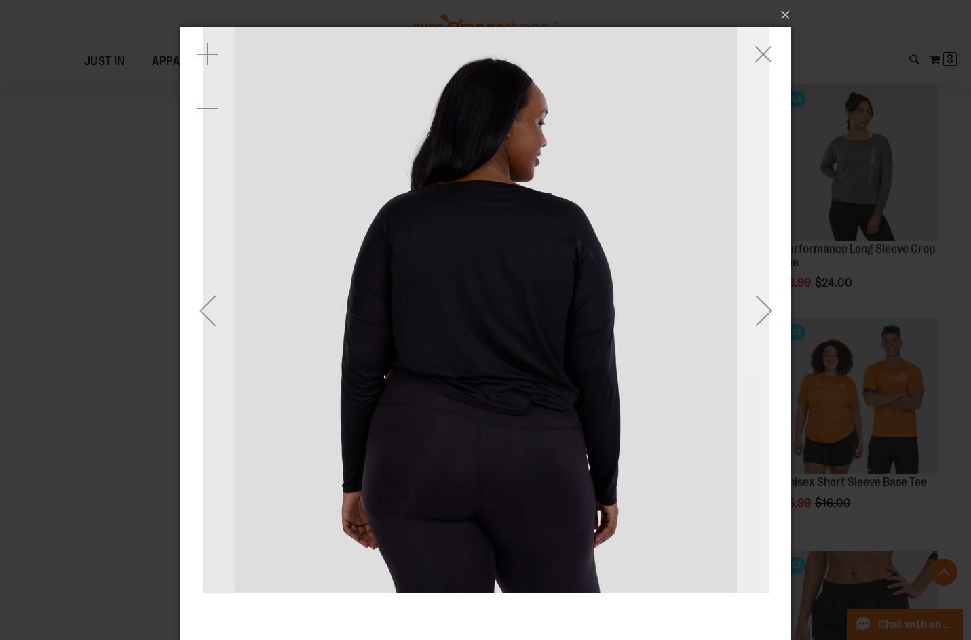
click at [761, 325] on div "Next" at bounding box center [763, 311] width 54 height 54
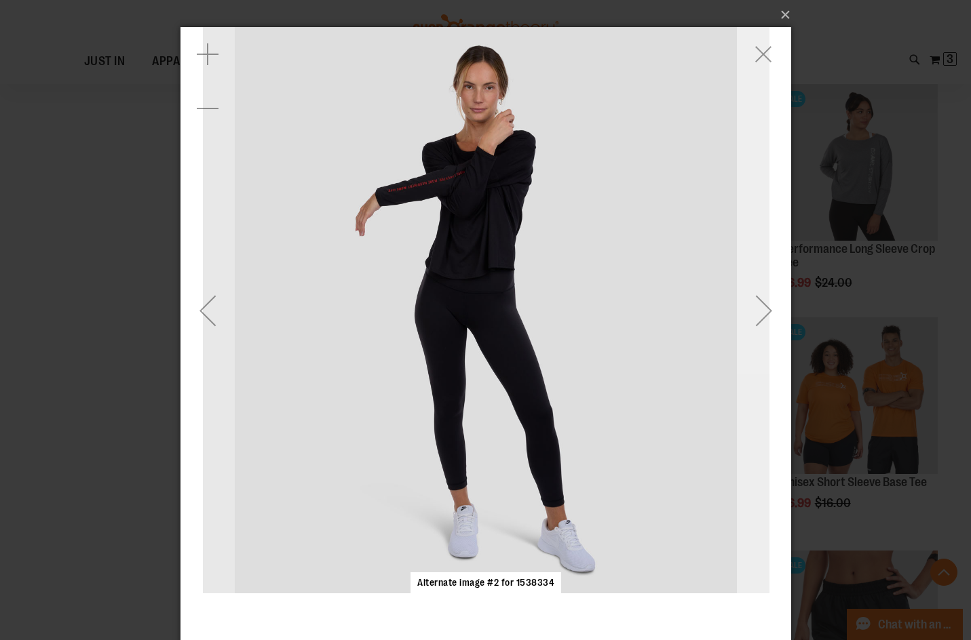
click at [761, 325] on div "Next" at bounding box center [763, 311] width 54 height 54
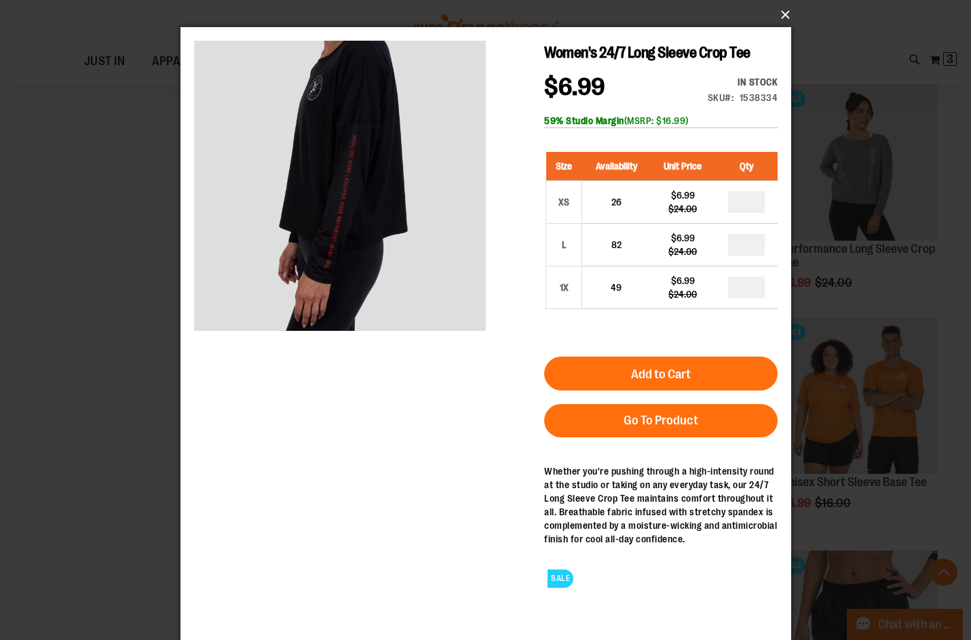
click at [779, 15] on button "×" at bounding box center [489, 15] width 610 height 30
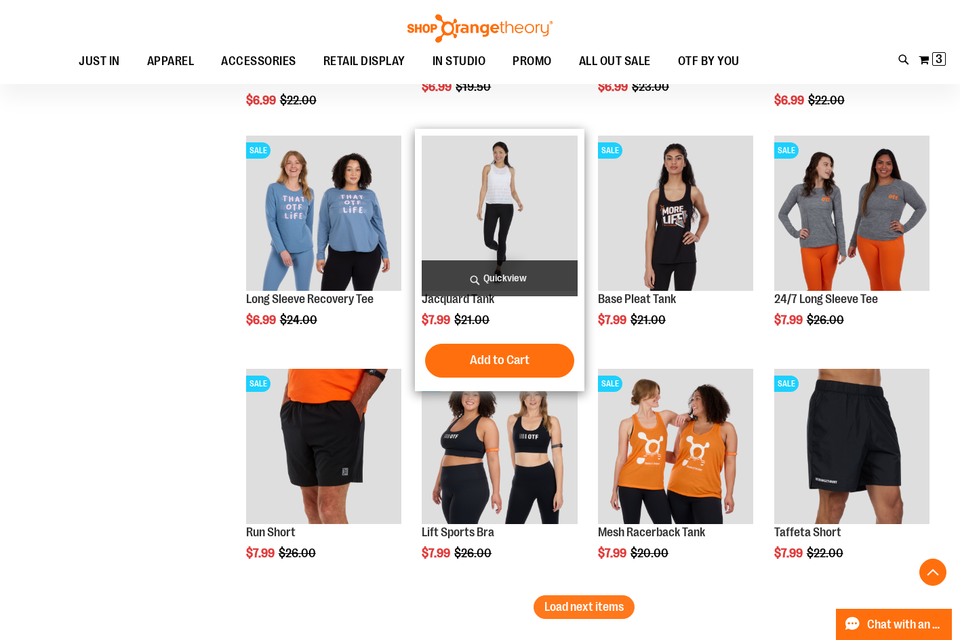
scroll to position [1835, 0]
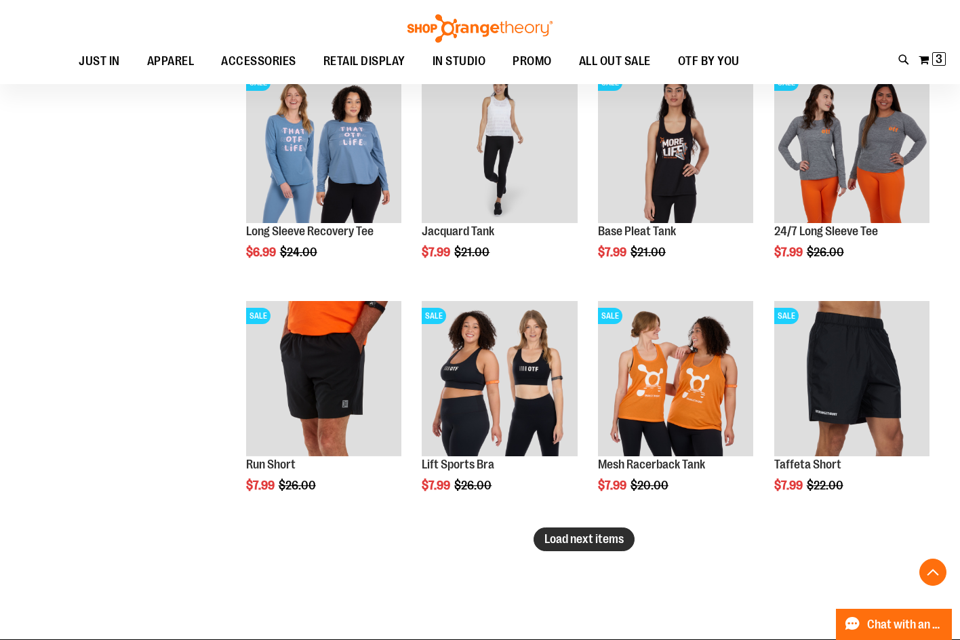
click at [597, 539] on span "Load next items" at bounding box center [584, 539] width 79 height 14
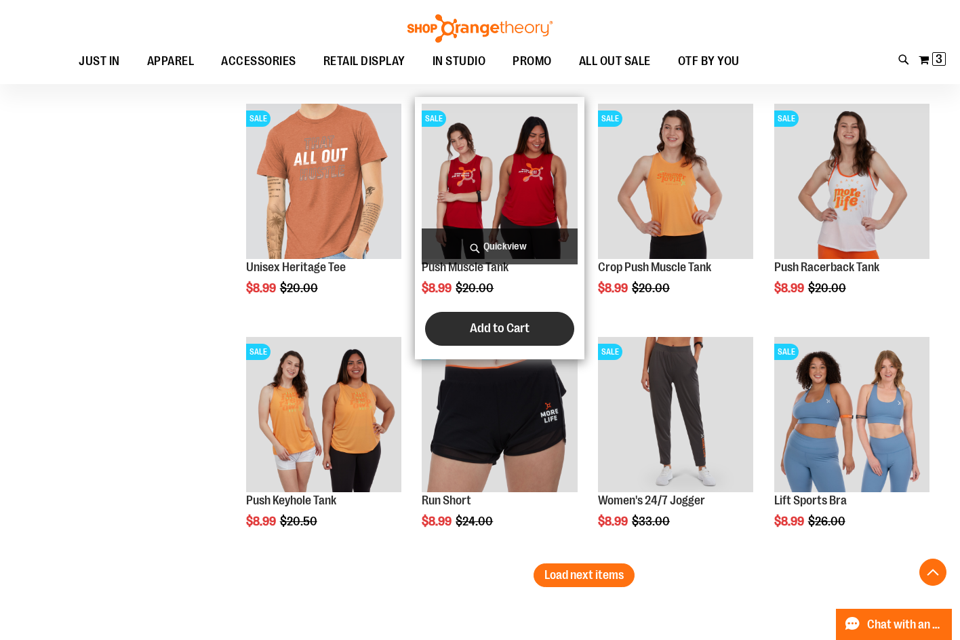
scroll to position [2581, 0]
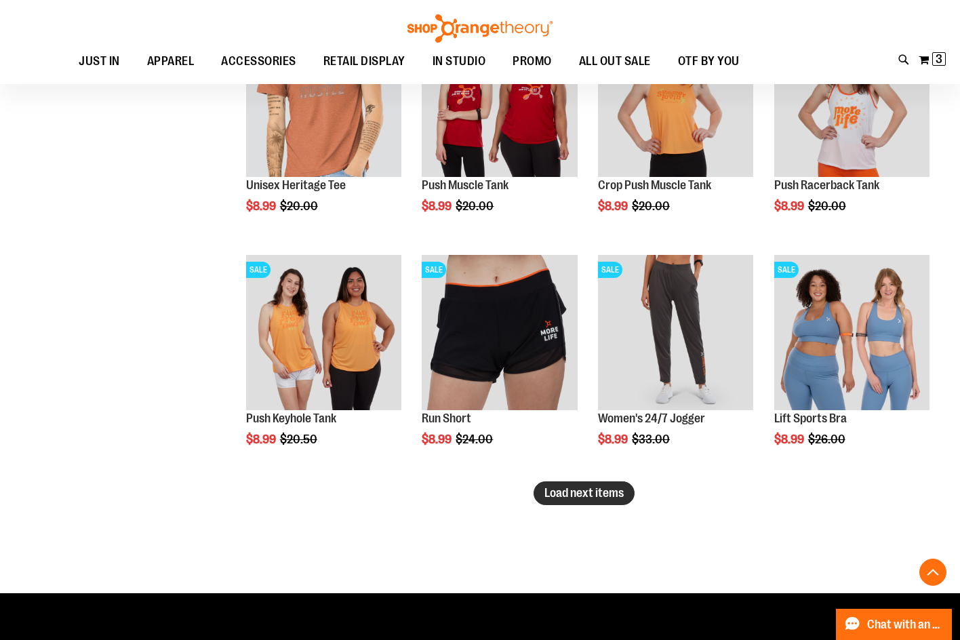
click at [600, 495] on span "Load next items" at bounding box center [584, 493] width 79 height 14
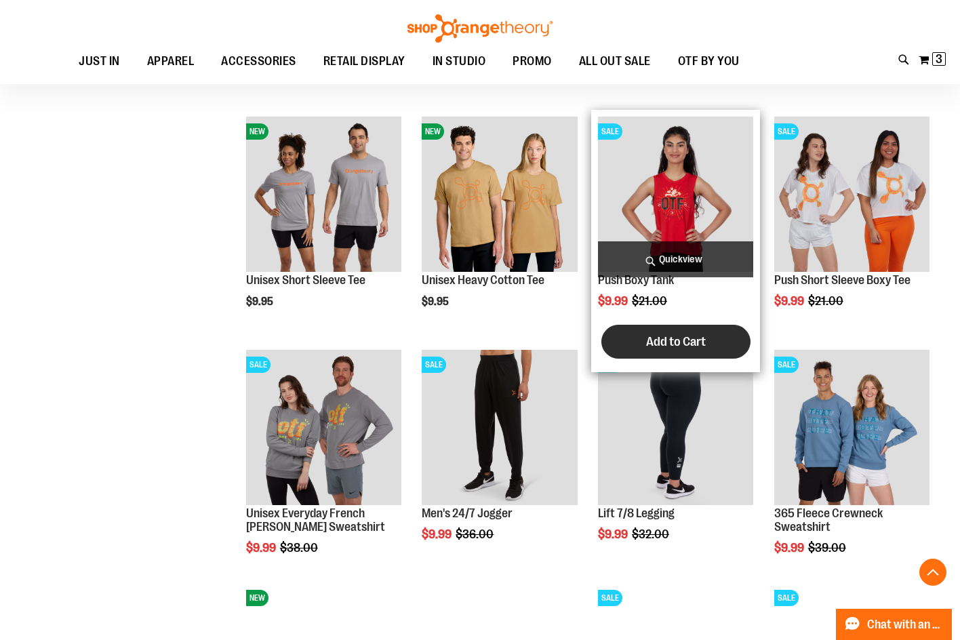
scroll to position [2988, 0]
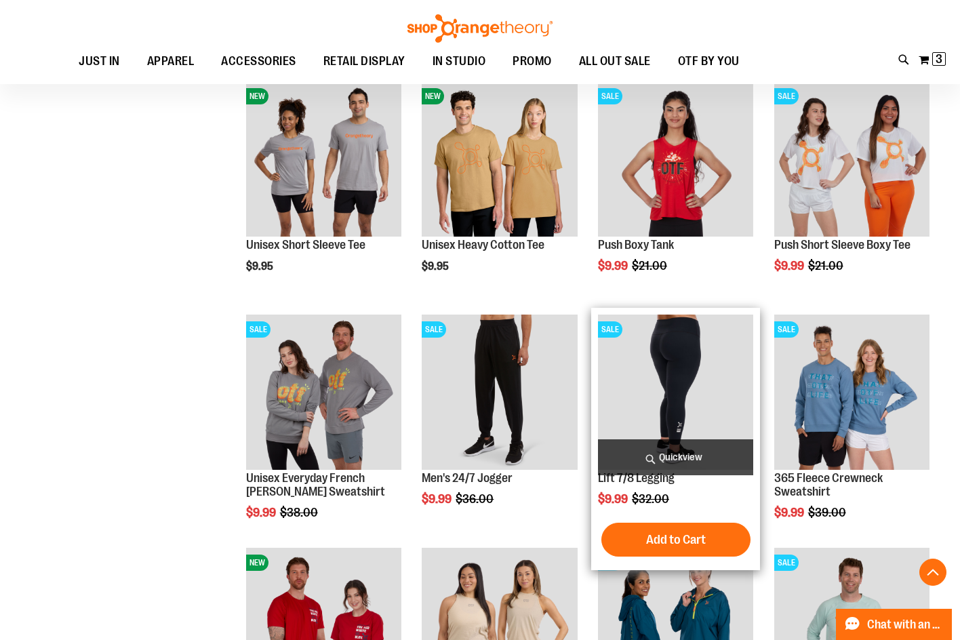
click at [676, 366] on img "product" at bounding box center [675, 392] width 155 height 155
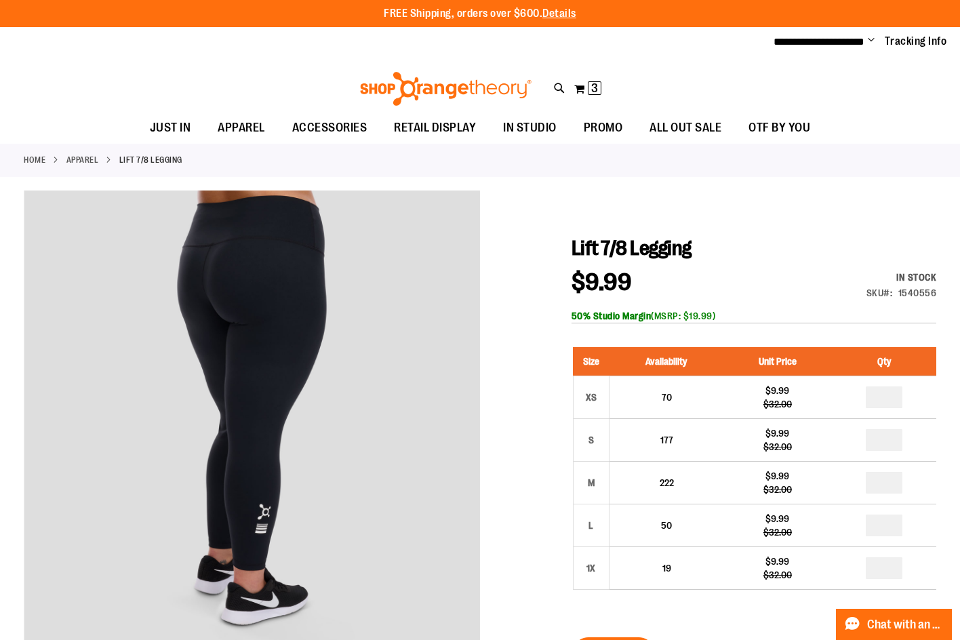
click at [558, 85] on icon at bounding box center [560, 89] width 12 height 16
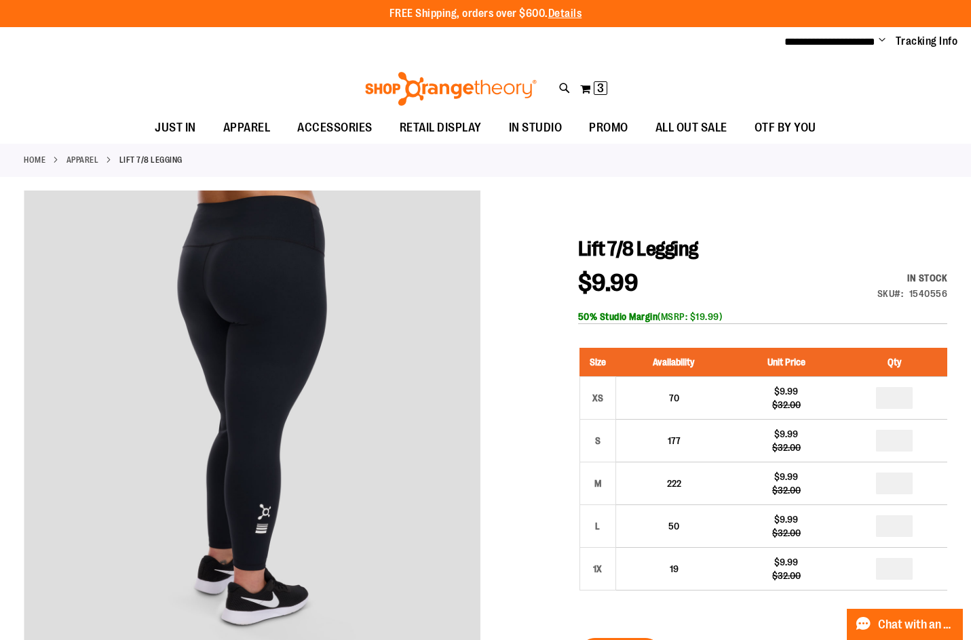
click at [262, 81] on input "Search" at bounding box center [486, 76] width 768 height 45
click at [491, 83] on input "Search" at bounding box center [486, 76] width 768 height 45
click at [496, 79] on input "Search" at bounding box center [486, 76] width 768 height 45
type input "**********"
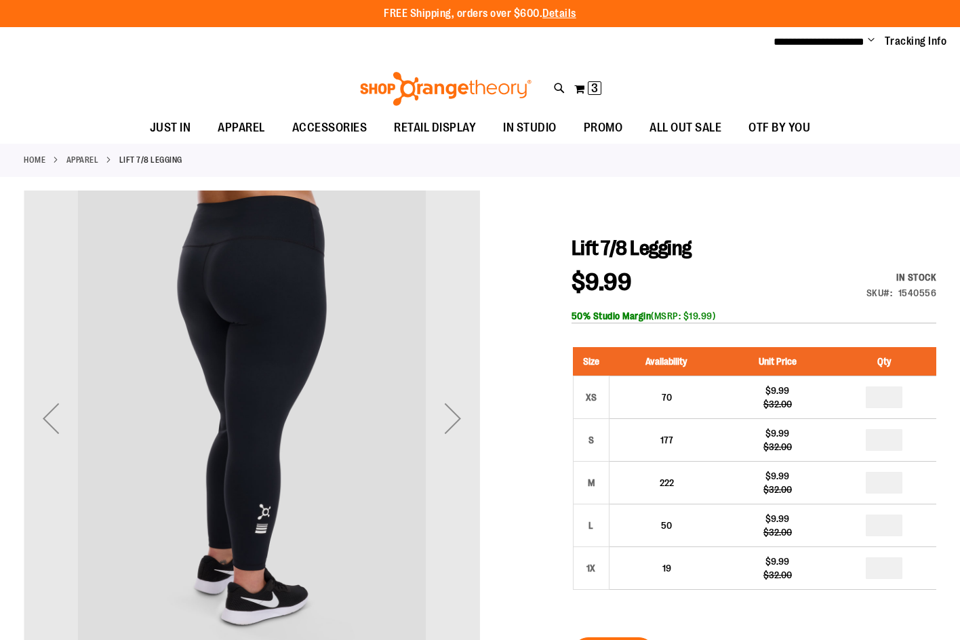
click at [560, 83] on icon at bounding box center [560, 89] width 12 height 16
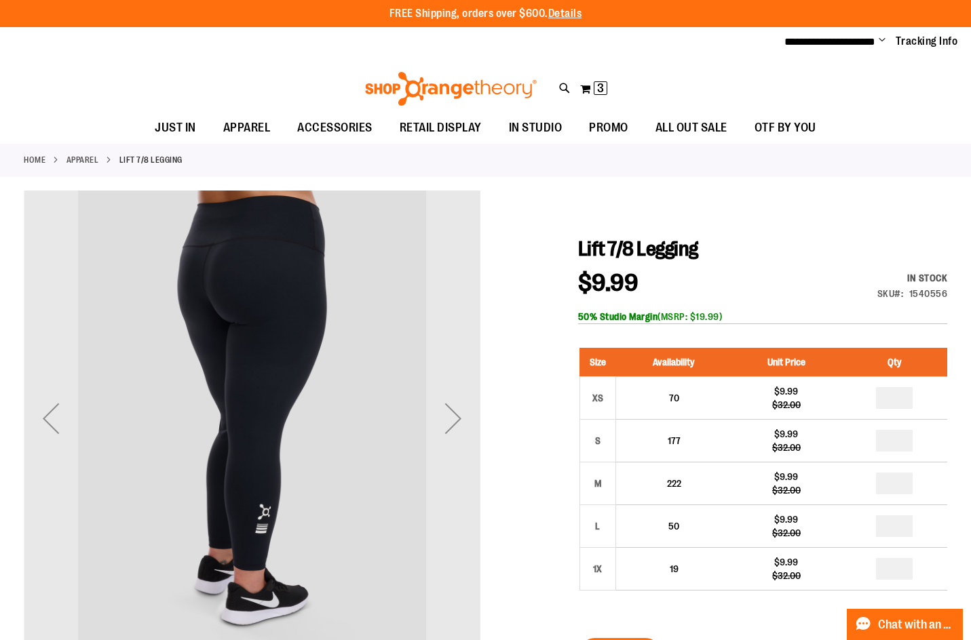
click at [480, 77] on input "Search" at bounding box center [486, 76] width 768 height 45
click at [47, 97] on div "**********" at bounding box center [485, 320] width 971 height 640
drag, startPoint x: 244, startPoint y: 69, endPoint x: 82, endPoint y: 64, distance: 162.2
click at [90, 68] on div "**********" at bounding box center [485, 320] width 971 height 640
click at [336, 153] on span "Recovery Long Sleeve Hooded Tee" at bounding box center [264, 155] width 144 height 11
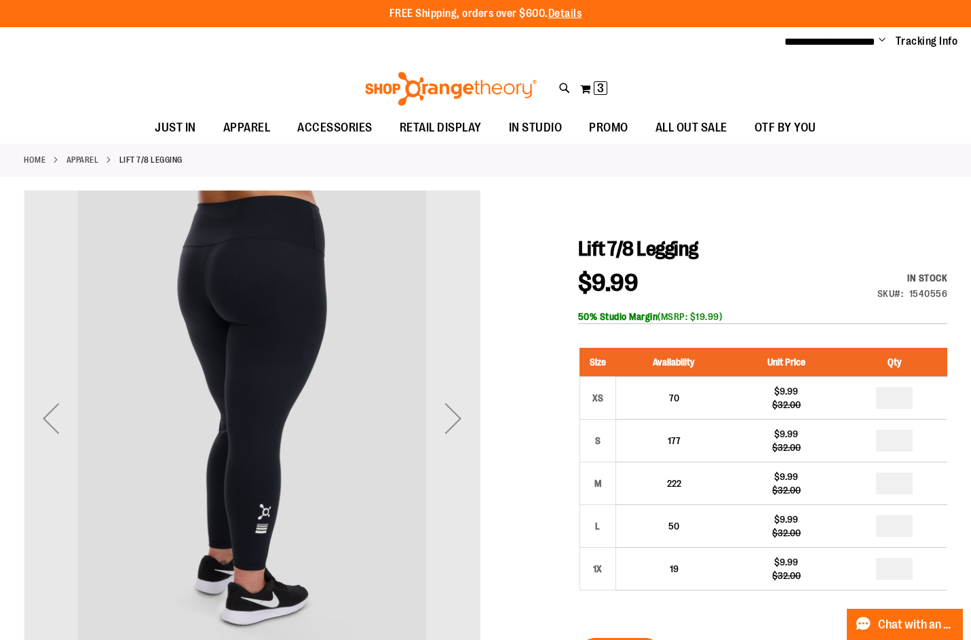
type input "**********"
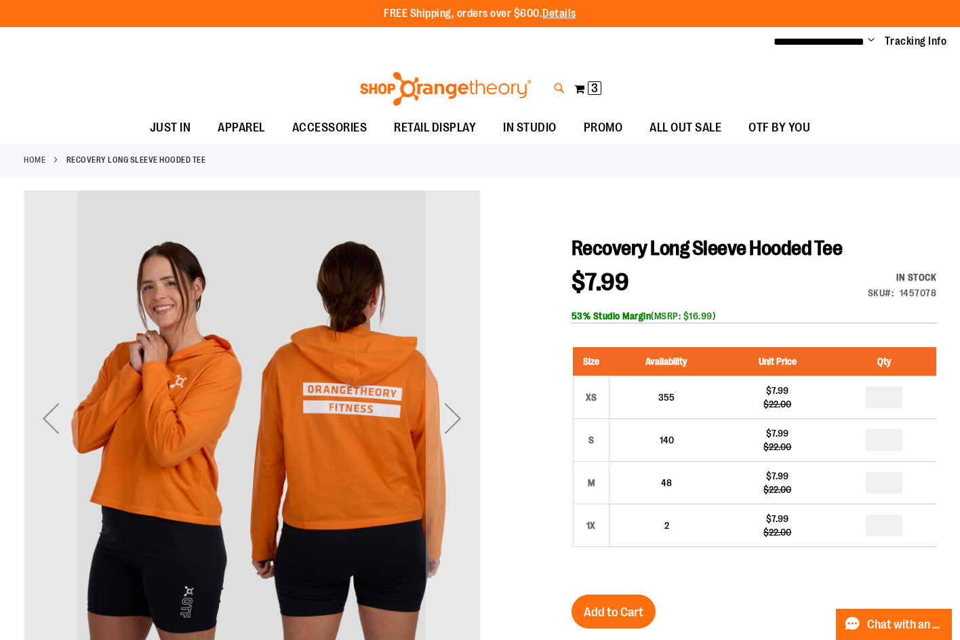
click at [554, 85] on icon at bounding box center [560, 89] width 12 height 16
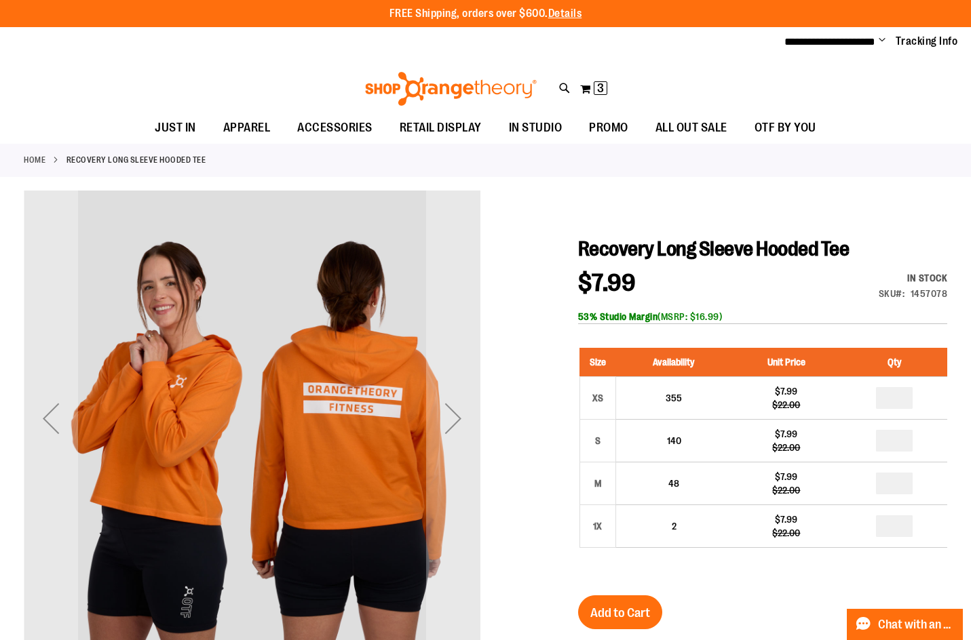
click at [345, 71] on input "Search" at bounding box center [486, 76] width 768 height 45
type input "**********"
click at [311, 172] on span "$4.99" at bounding box center [277, 172] width 170 height 14
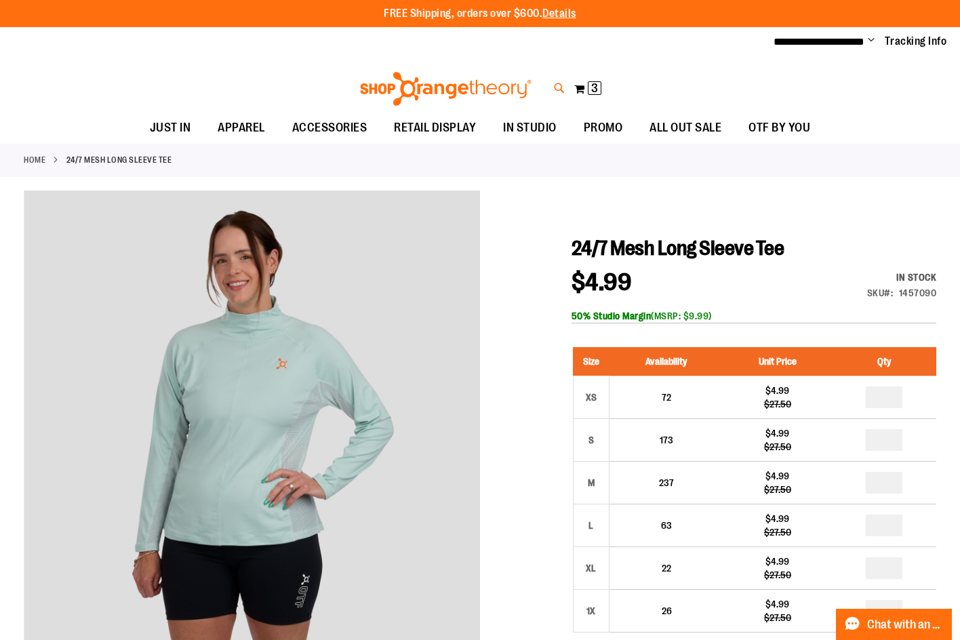
click at [561, 94] on icon at bounding box center [560, 89] width 12 height 16
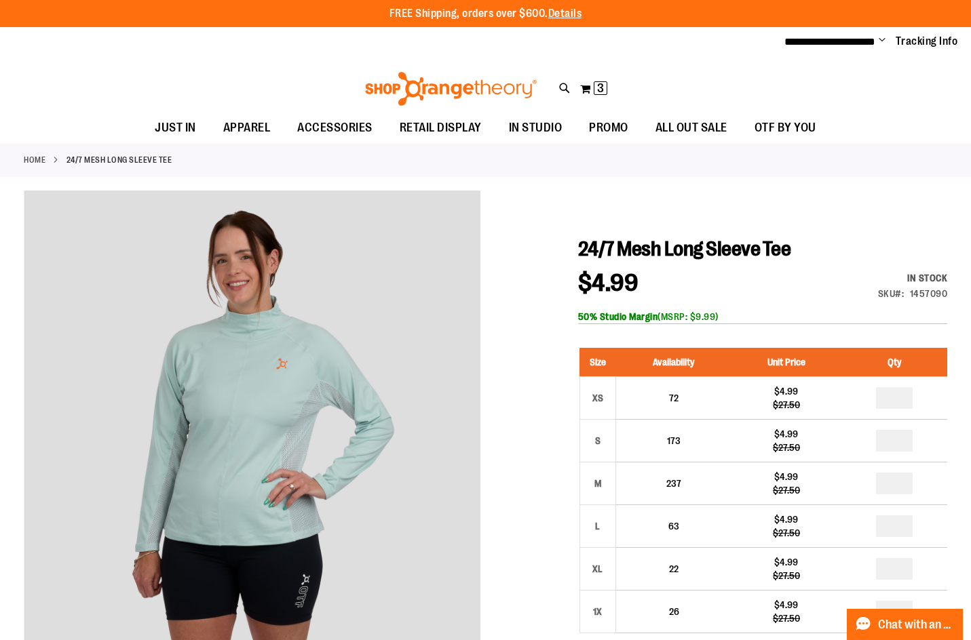
click at [408, 86] on input "Search" at bounding box center [486, 76] width 768 height 45
click at [279, 345] on span "$9.99" at bounding box center [265, 347] width 147 height 14
type input "**********"
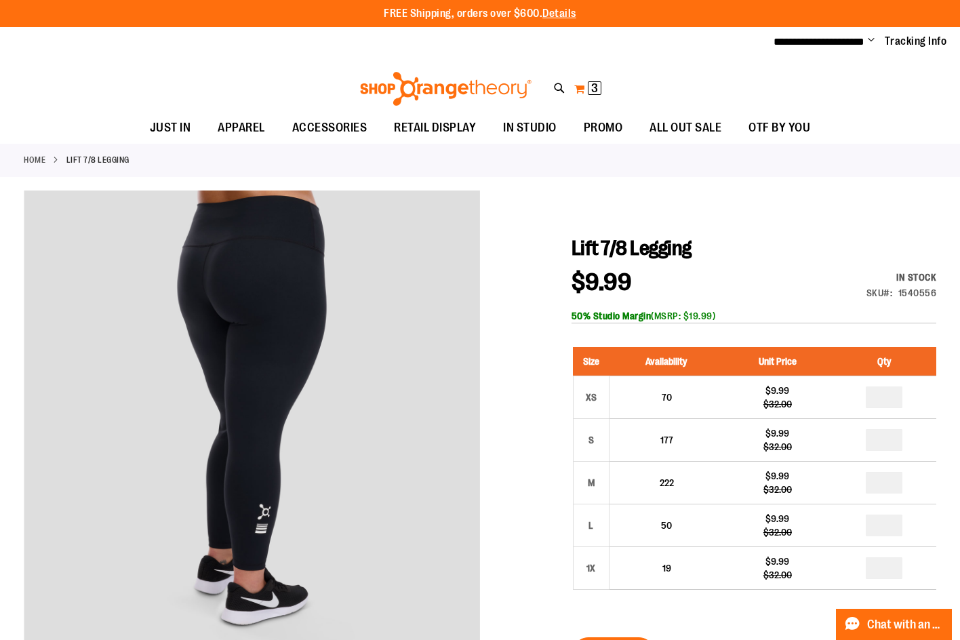
click at [598, 90] on span "3" at bounding box center [594, 88] width 7 height 14
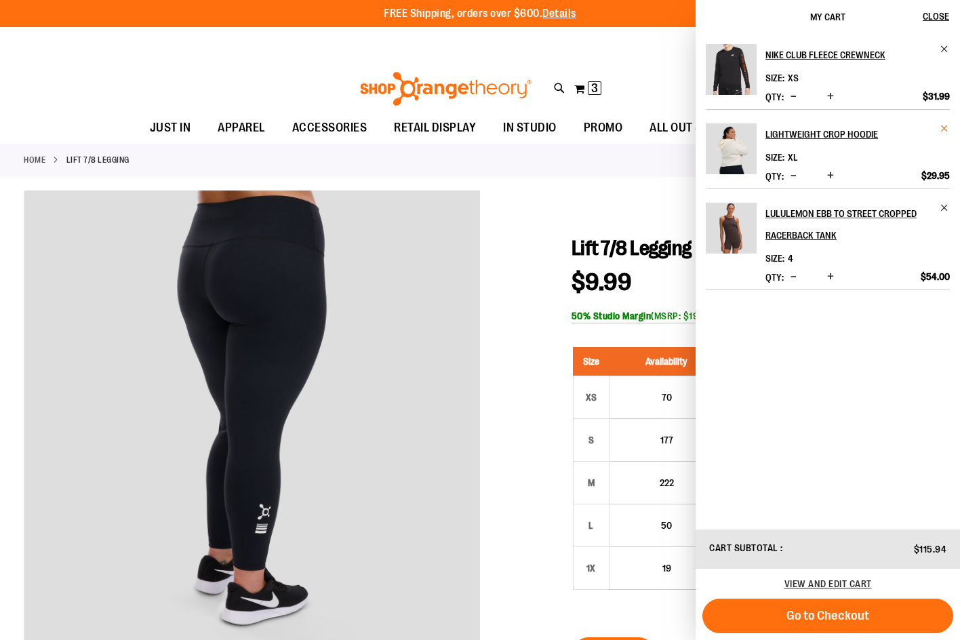
click at [944, 128] on span "Remove item" at bounding box center [945, 128] width 10 height 10
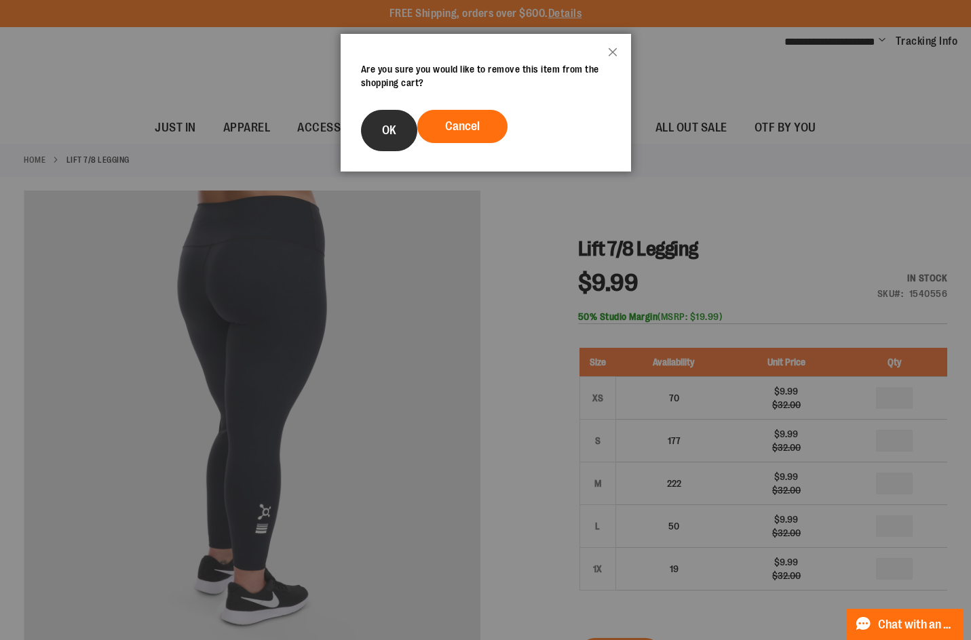
click at [390, 126] on span "OK" at bounding box center [389, 130] width 14 height 14
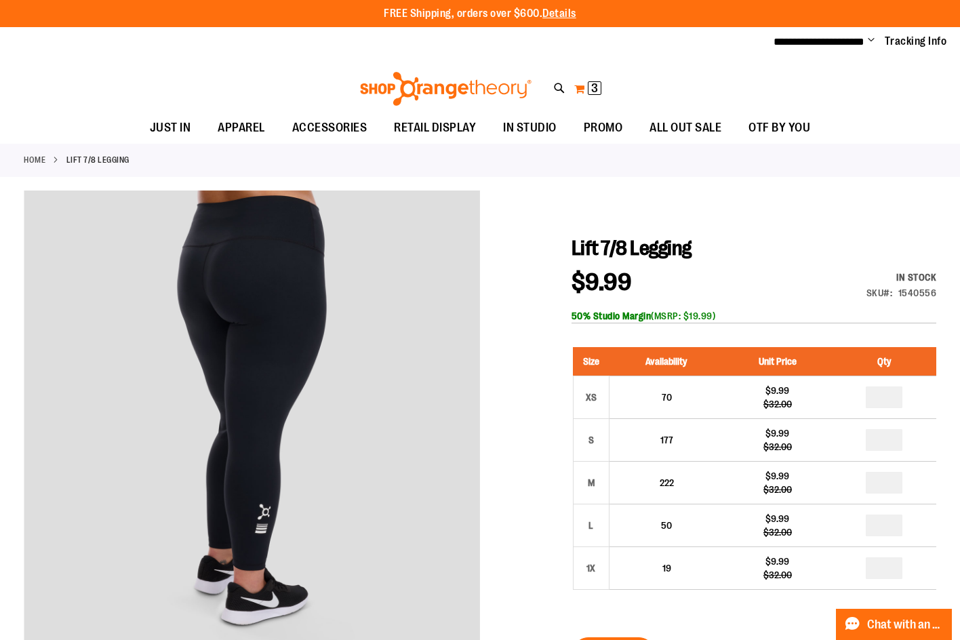
click at [598, 86] on span "3" at bounding box center [594, 88] width 7 height 14
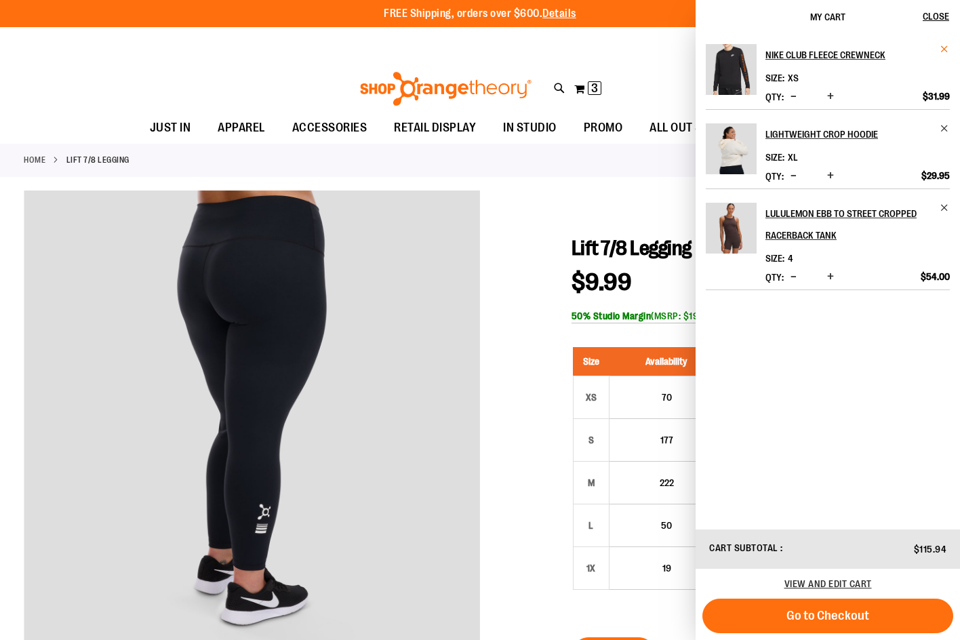
click at [943, 50] on span "Remove item" at bounding box center [945, 49] width 10 height 10
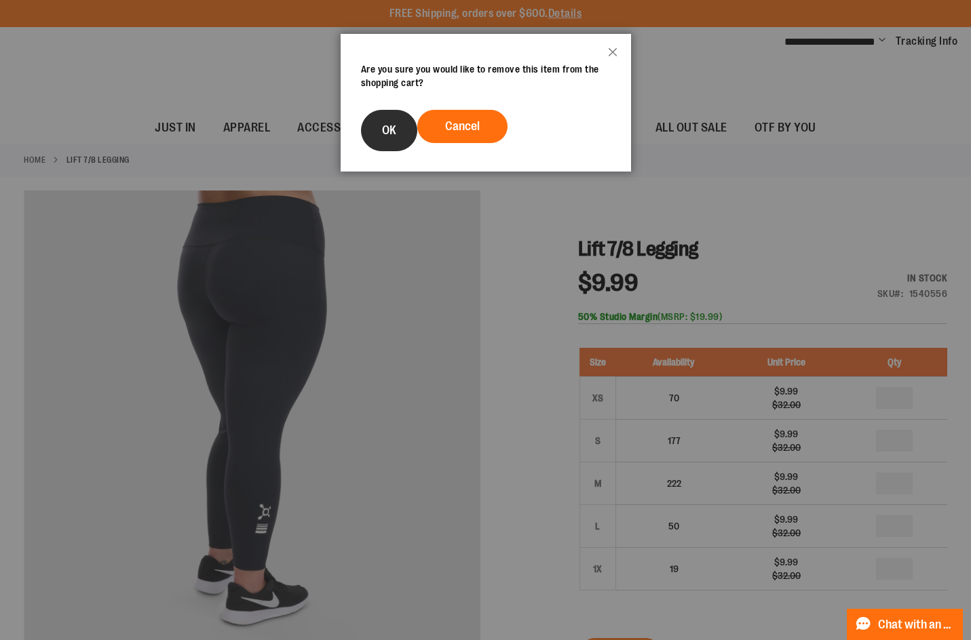
click at [380, 133] on button "OK" at bounding box center [389, 130] width 56 height 41
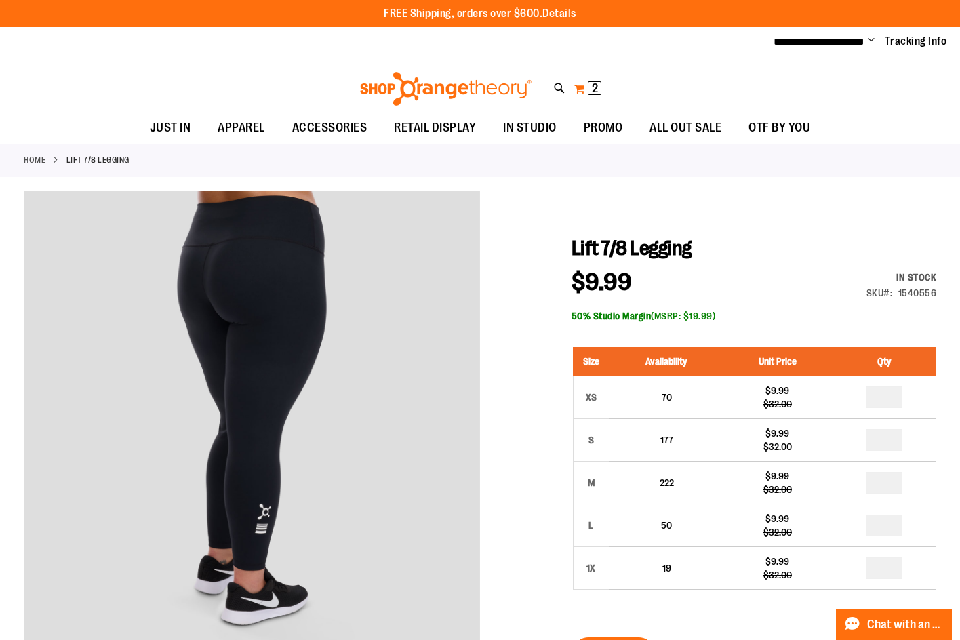
click at [578, 89] on button "My Cart 2 2 items" at bounding box center [588, 89] width 28 height 22
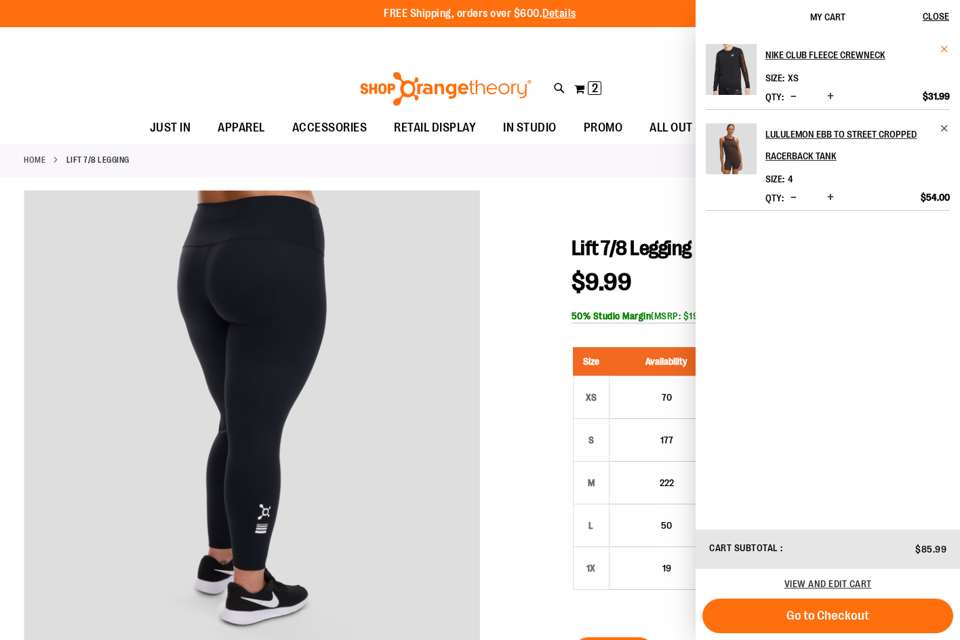
click at [945, 48] on span "Remove item" at bounding box center [945, 49] width 10 height 10
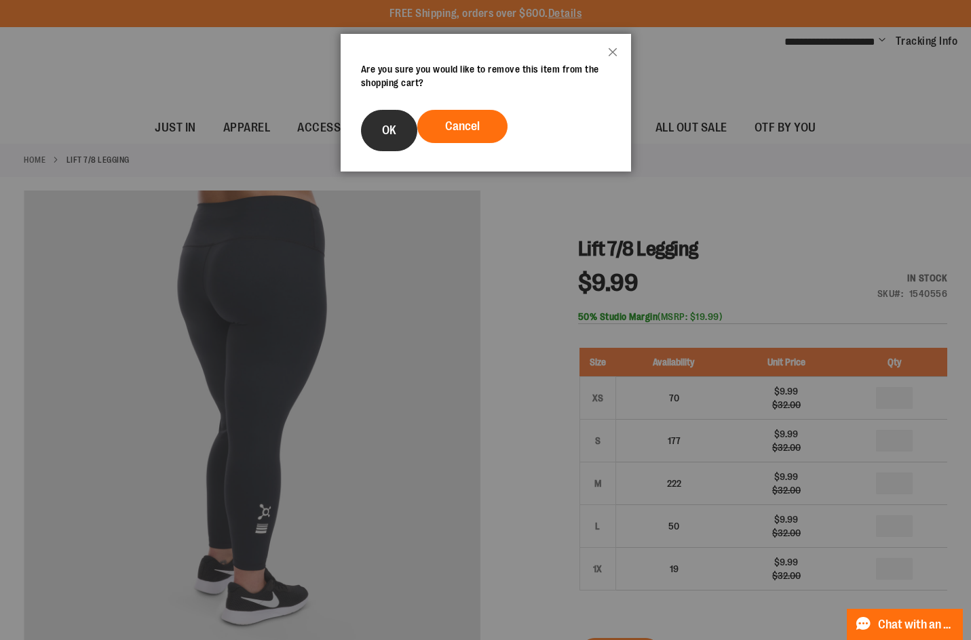
click at [394, 134] on span "OK" at bounding box center [389, 130] width 14 height 14
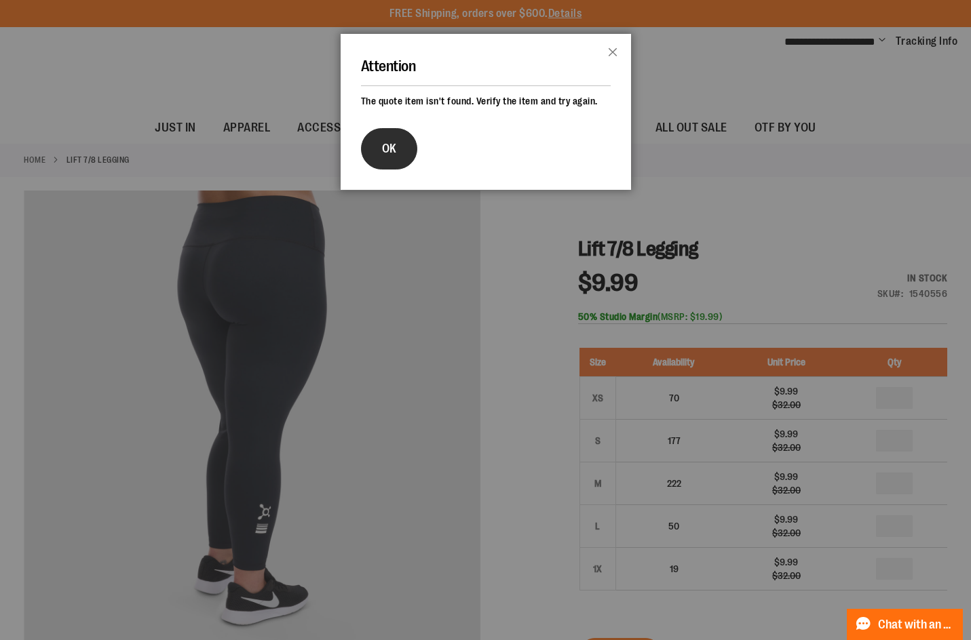
click at [402, 151] on button "OK" at bounding box center [389, 148] width 56 height 41
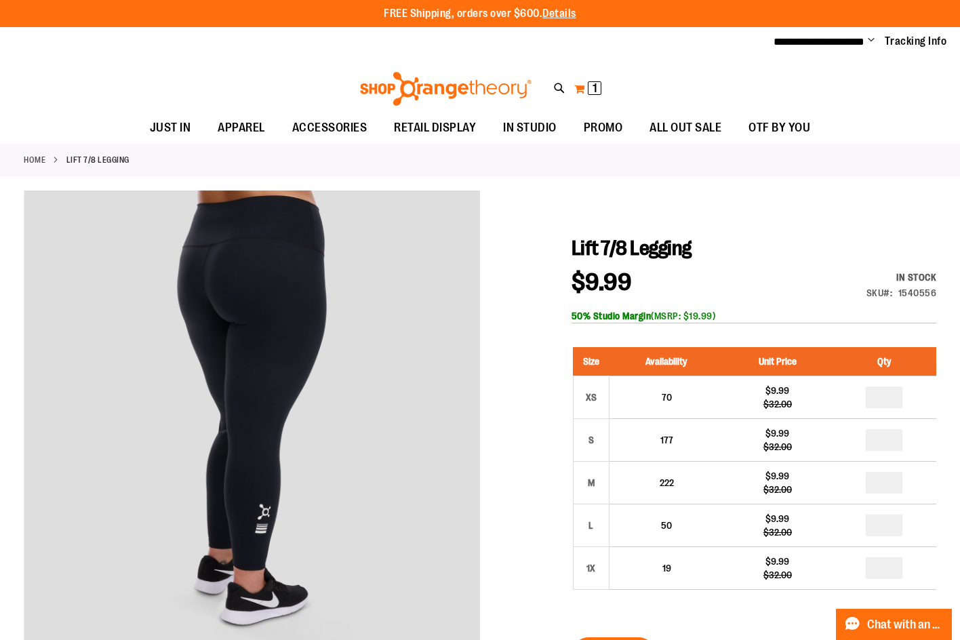
click at [589, 87] on span "1 1 items" at bounding box center [595, 88] width 14 height 14
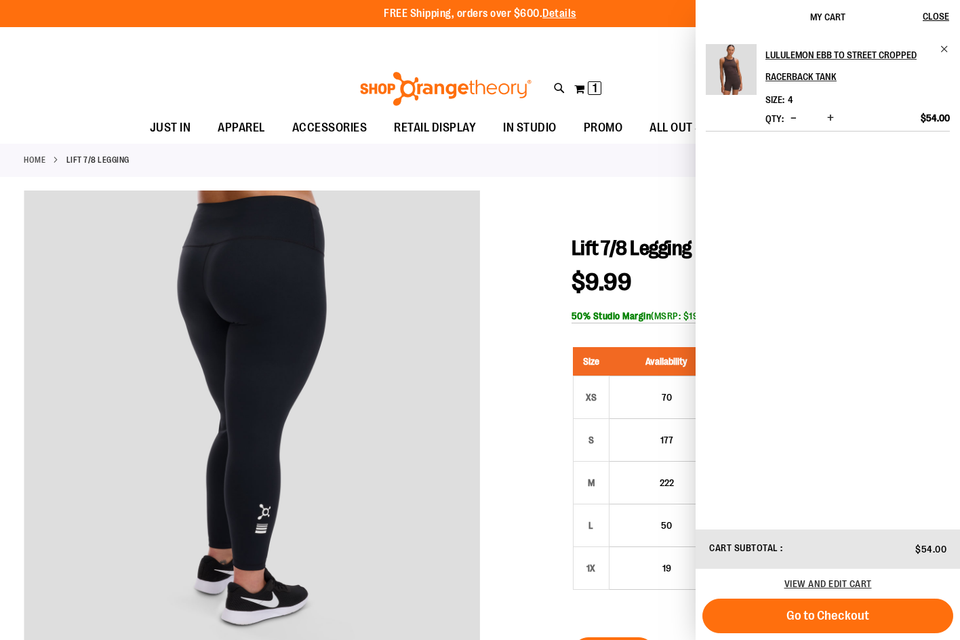
click at [952, 47] on div "lululemon Ebb to Street Cropped Racerback Tank Size 4 Qty *" at bounding box center [828, 281] width 265 height 494
click at [943, 45] on span "Remove item" at bounding box center [945, 49] width 10 height 10
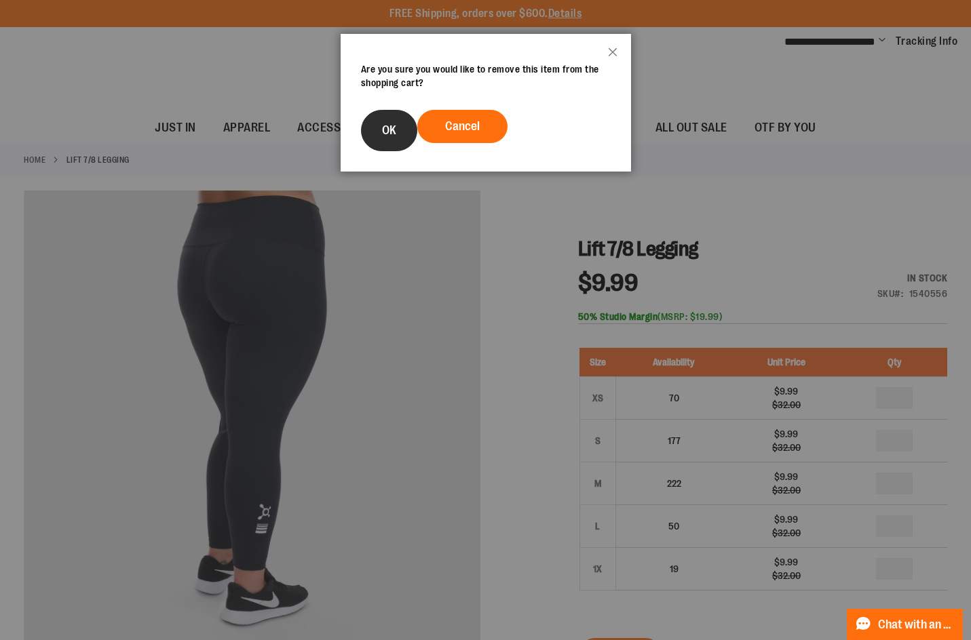
click at [393, 129] on span "OK" at bounding box center [389, 130] width 14 height 14
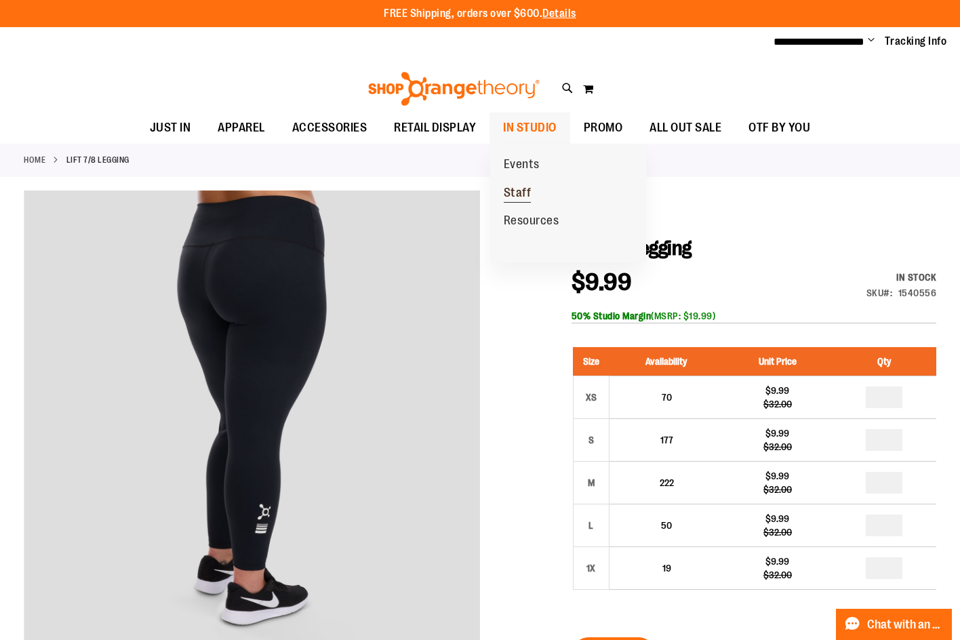
click at [528, 186] on span "Staff" at bounding box center [518, 194] width 28 height 17
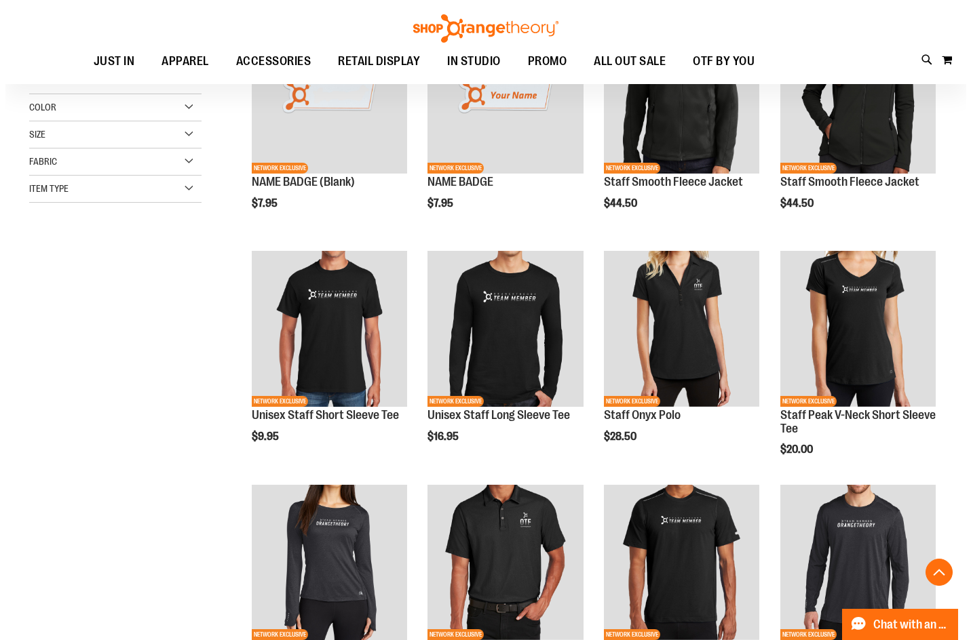
scroll to position [252, 0]
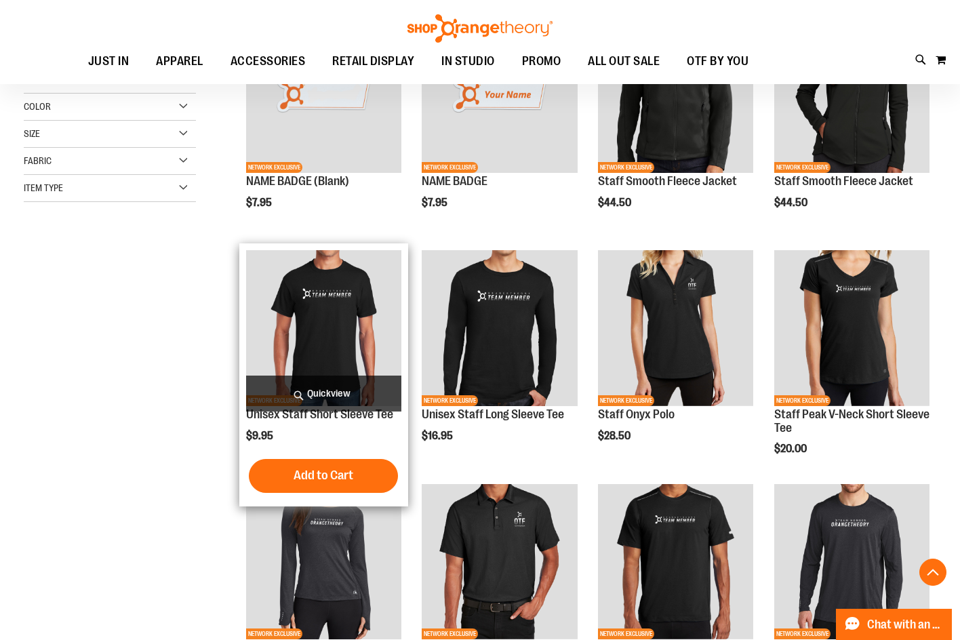
click at [299, 326] on img "product" at bounding box center [323, 327] width 155 height 155
click at [309, 395] on span "Quickview" at bounding box center [323, 394] width 155 height 36
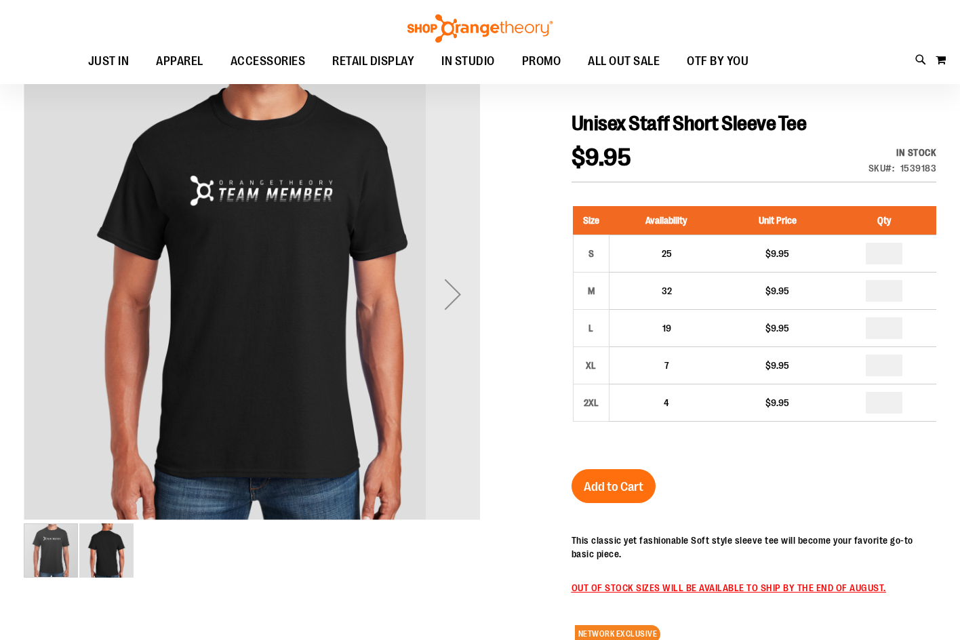
scroll to position [124, 0]
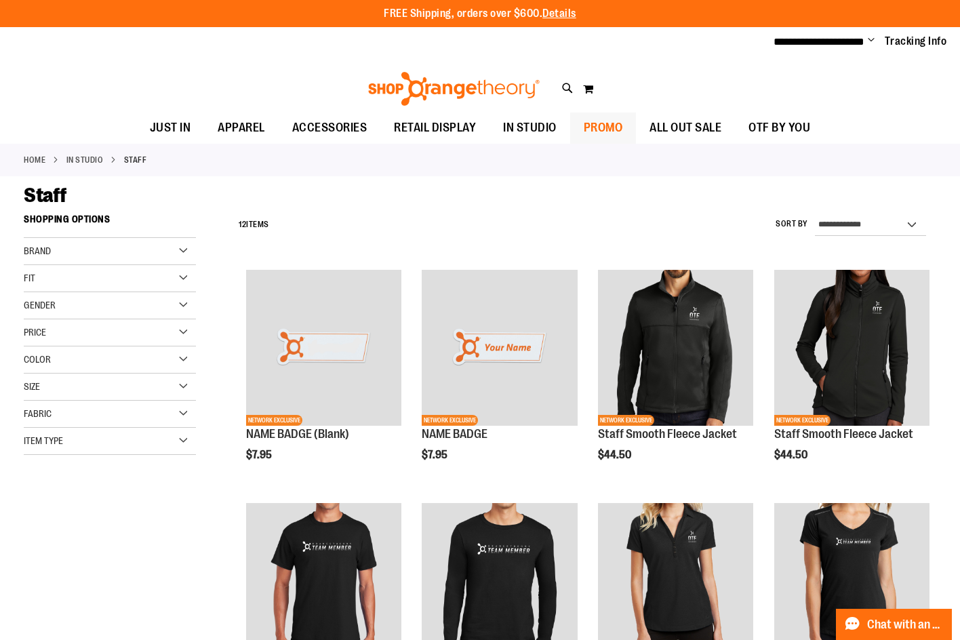
click at [623, 128] on span "PROMO" at bounding box center [603, 128] width 39 height 31
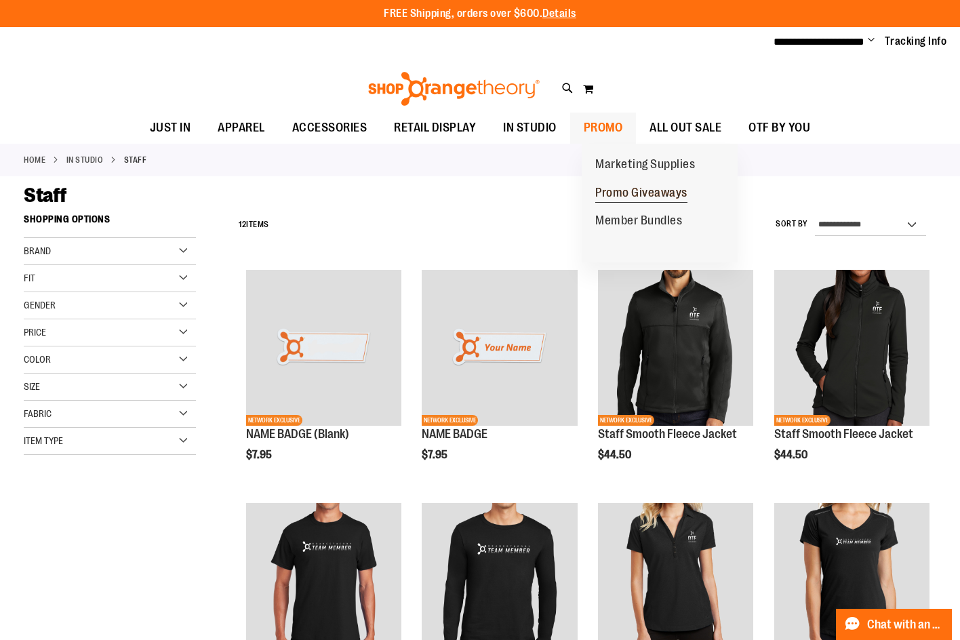
click at [629, 186] on span "Promo Giveaways" at bounding box center [642, 194] width 92 height 17
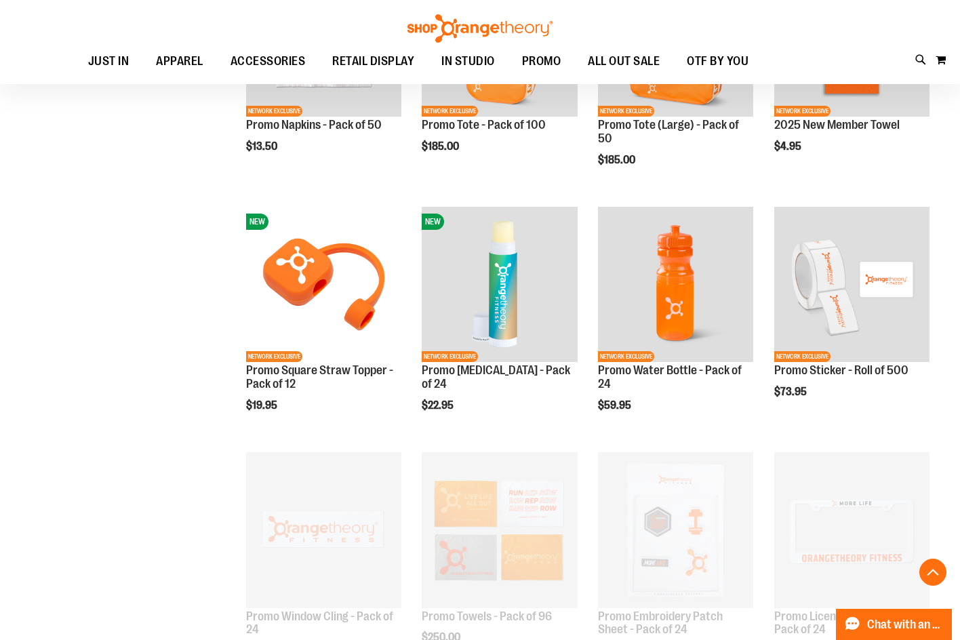
scroll to position [554, 0]
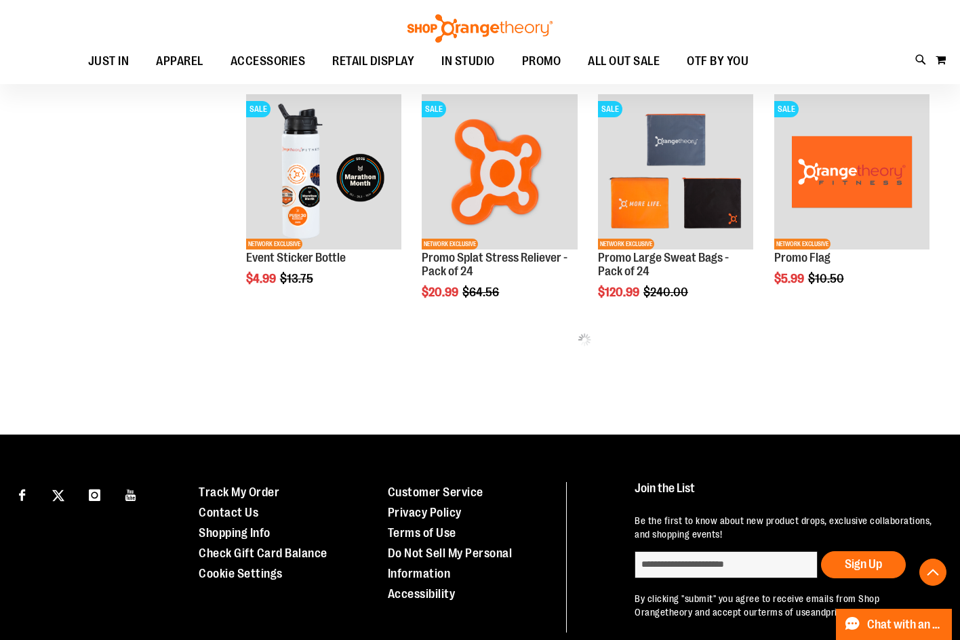
scroll to position [1478, 0]
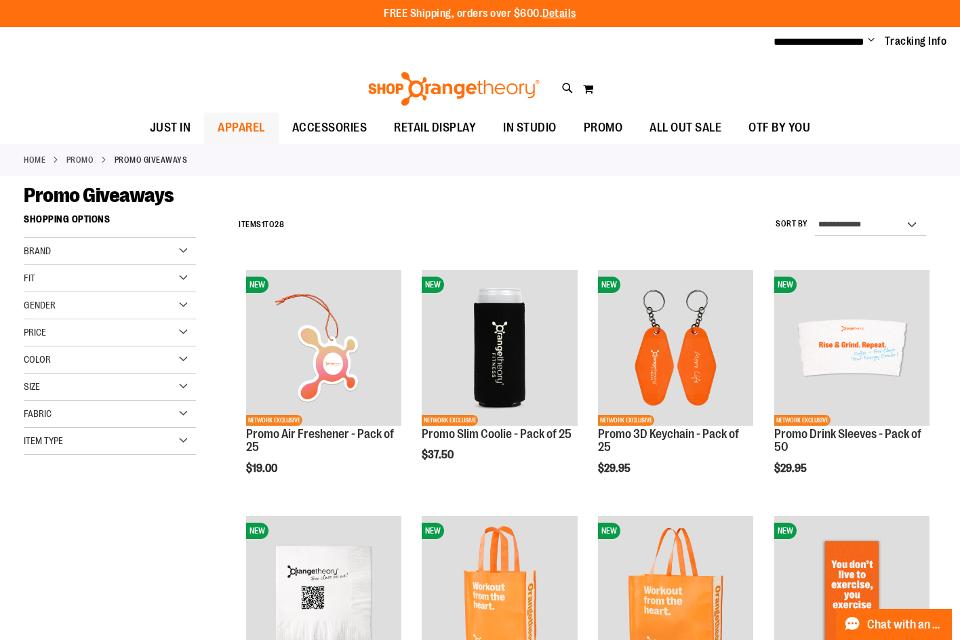
click at [218, 127] on span "APPAREL" at bounding box center [241, 128] width 47 height 31
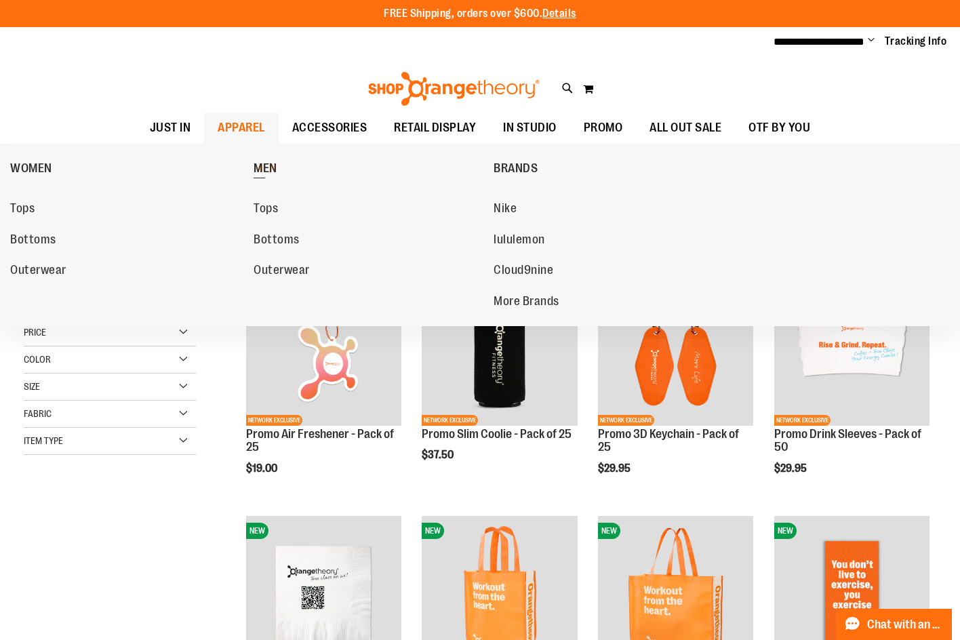
click at [258, 170] on span "MEN" at bounding box center [266, 169] width 24 height 17
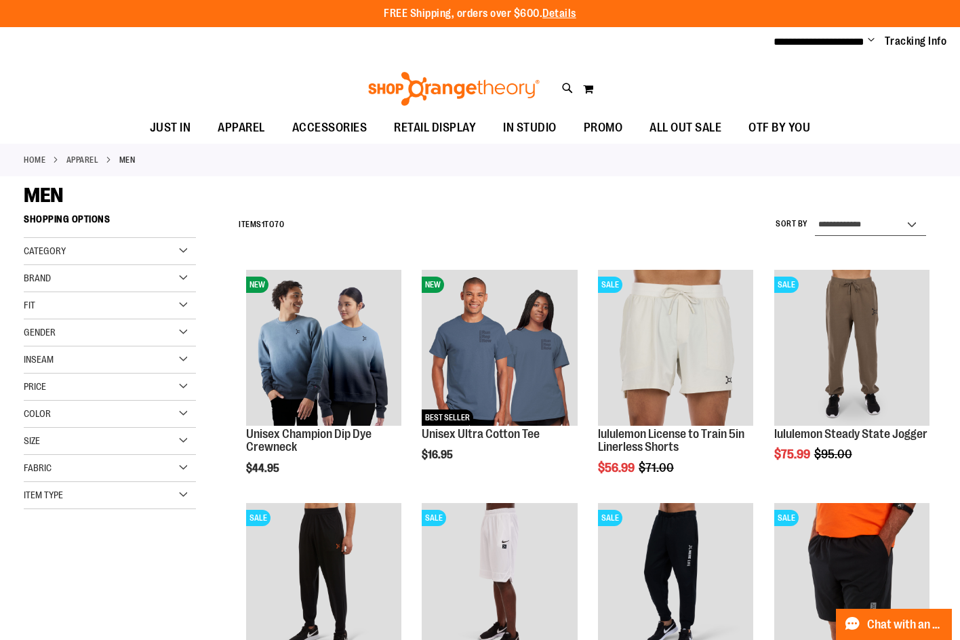
click at [859, 220] on select "**********" at bounding box center [870, 225] width 111 height 22
select select "*********"
click at [815, 214] on select "**********" at bounding box center [870, 225] width 111 height 22
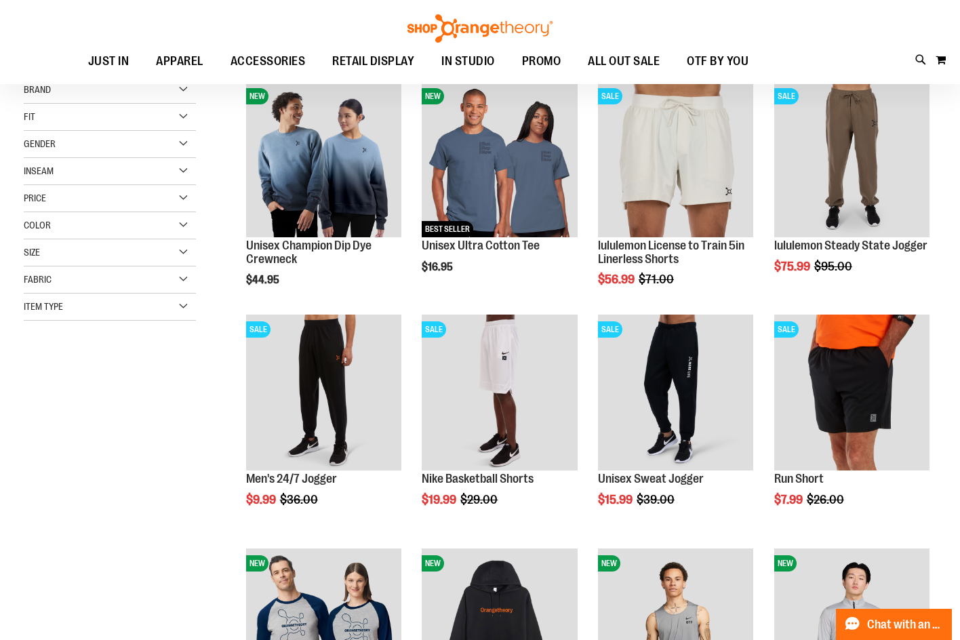
scroll to position [207, 0]
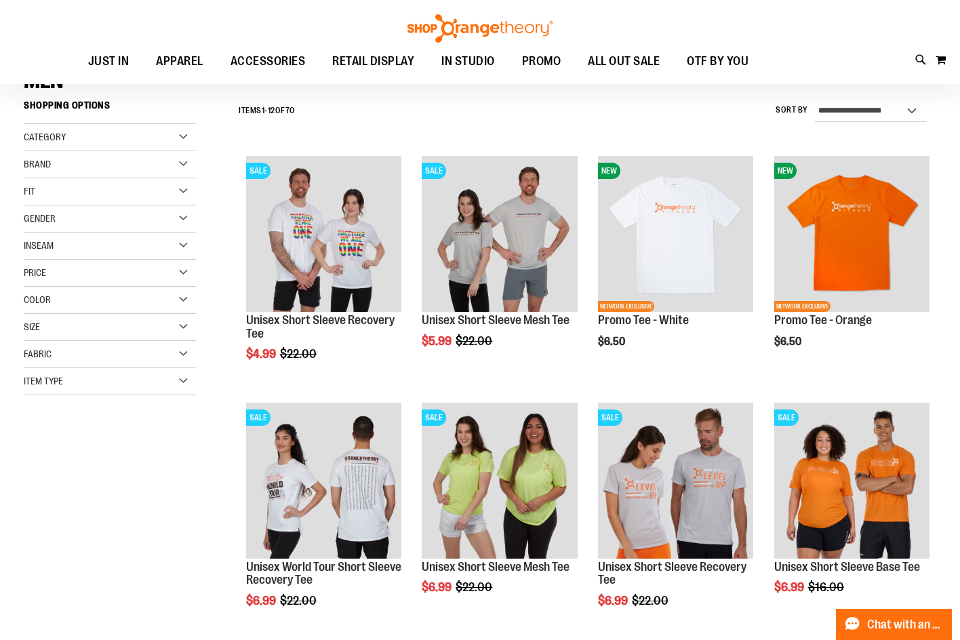
scroll to position [112, 0]
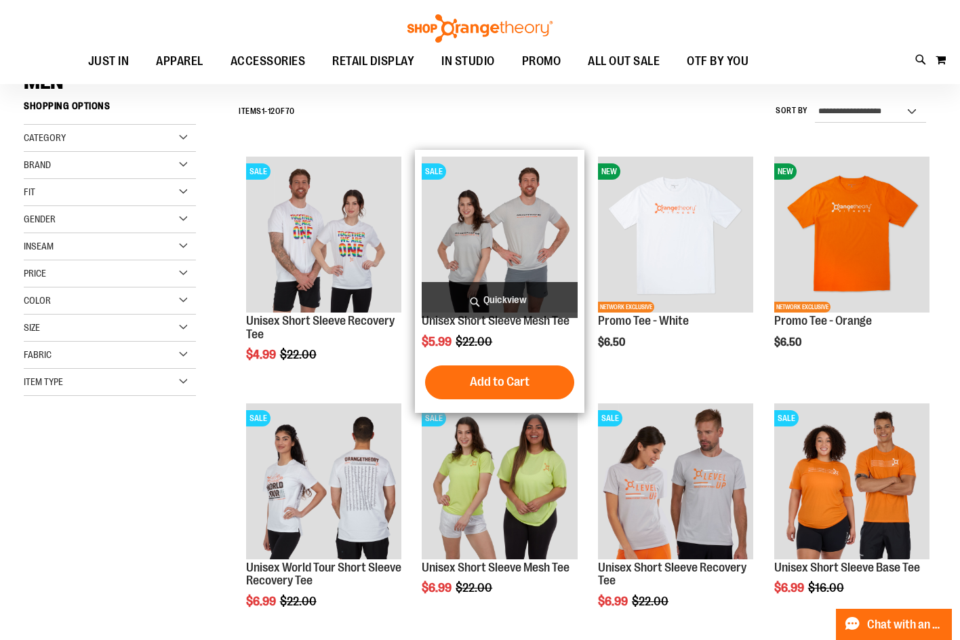
click at [444, 275] on img "product" at bounding box center [499, 234] width 155 height 155
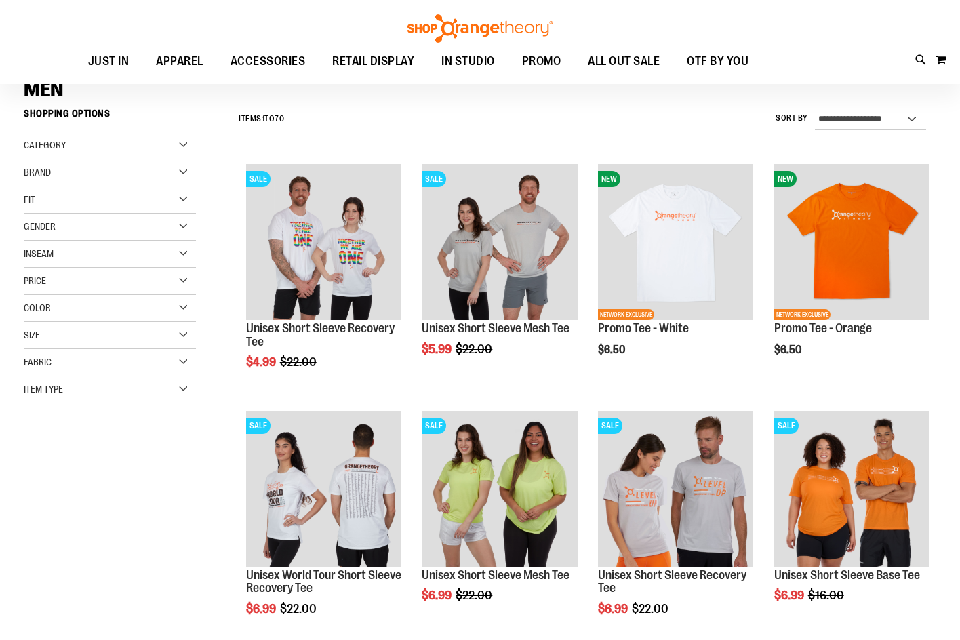
scroll to position [112, 0]
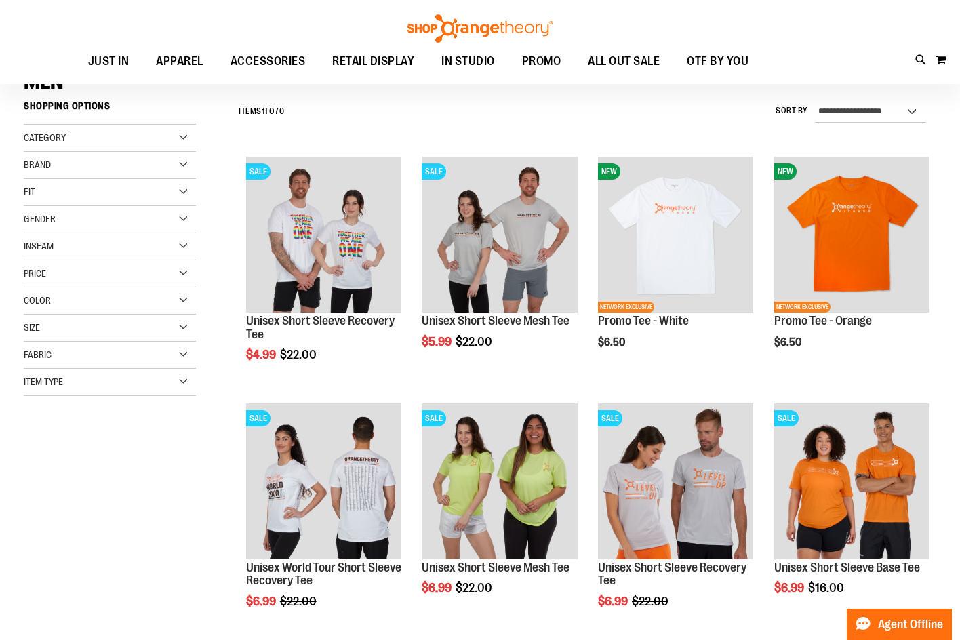
click at [94, 338] on div "Size" at bounding box center [110, 328] width 172 height 27
click at [32, 391] on div "3XL" at bounding box center [36, 386] width 20 height 20
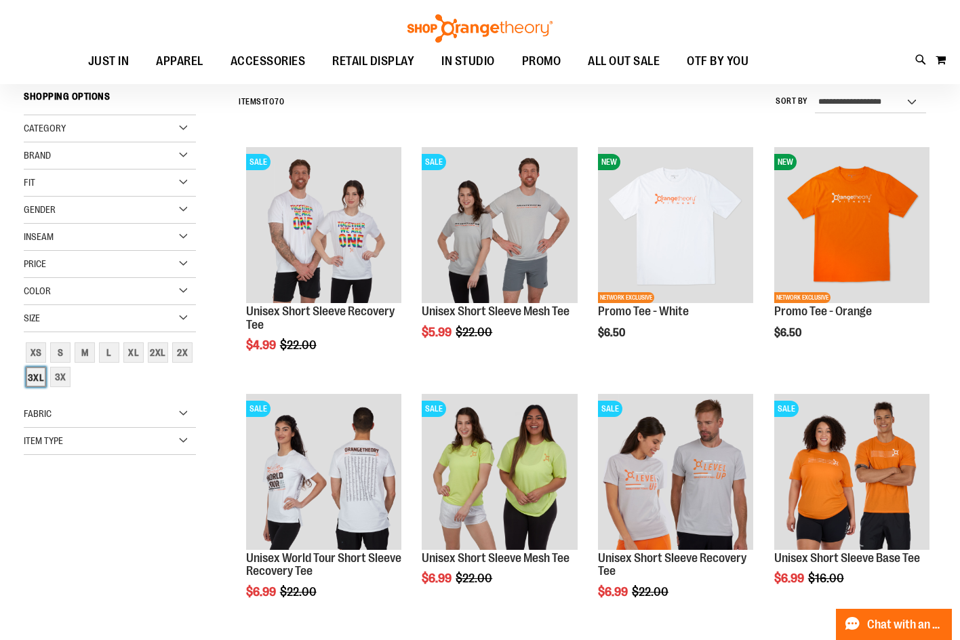
scroll to position [123, 0]
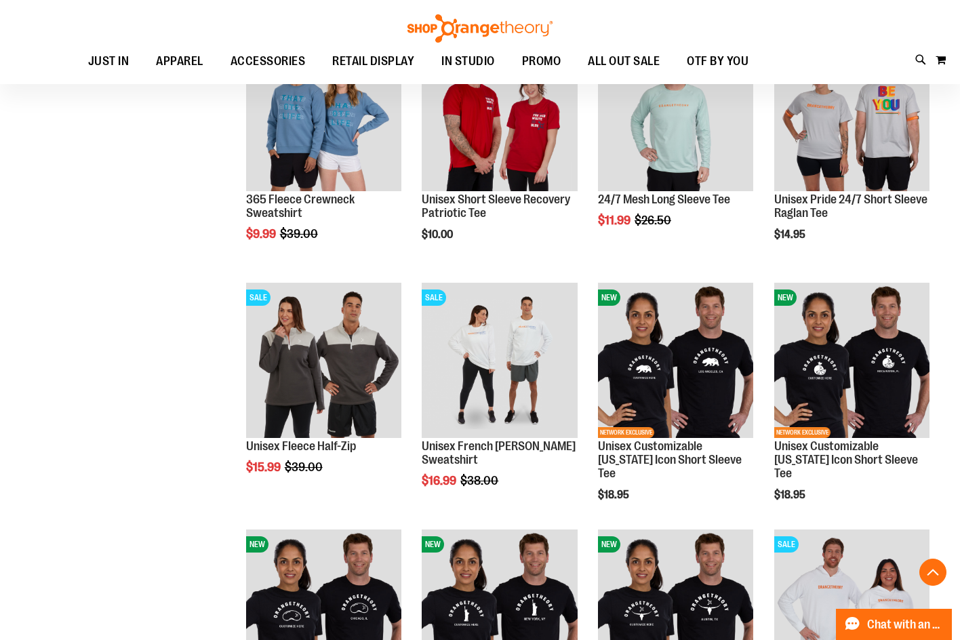
scroll to position [974, 0]
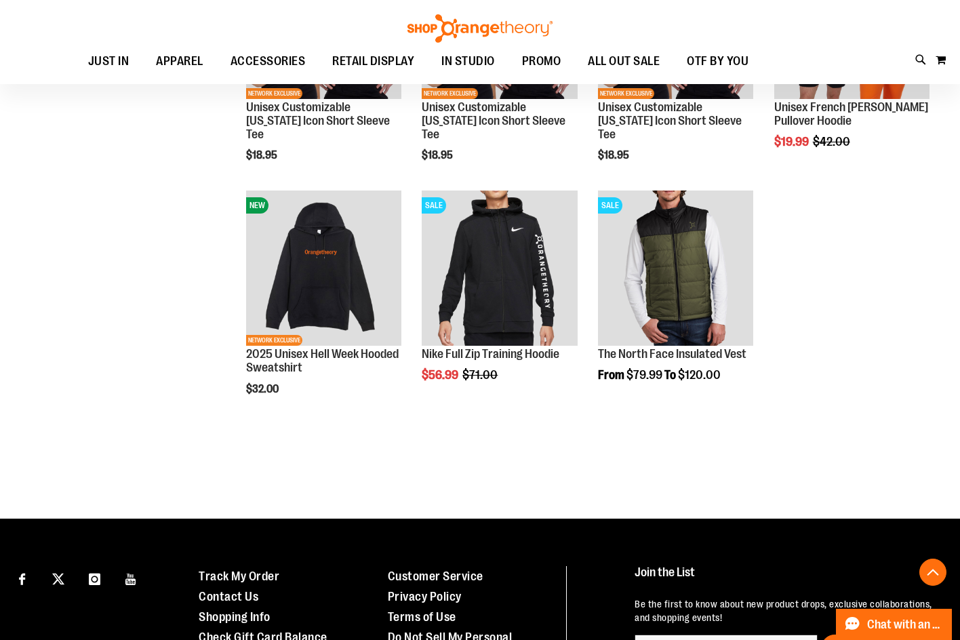
scroll to position [1559, 0]
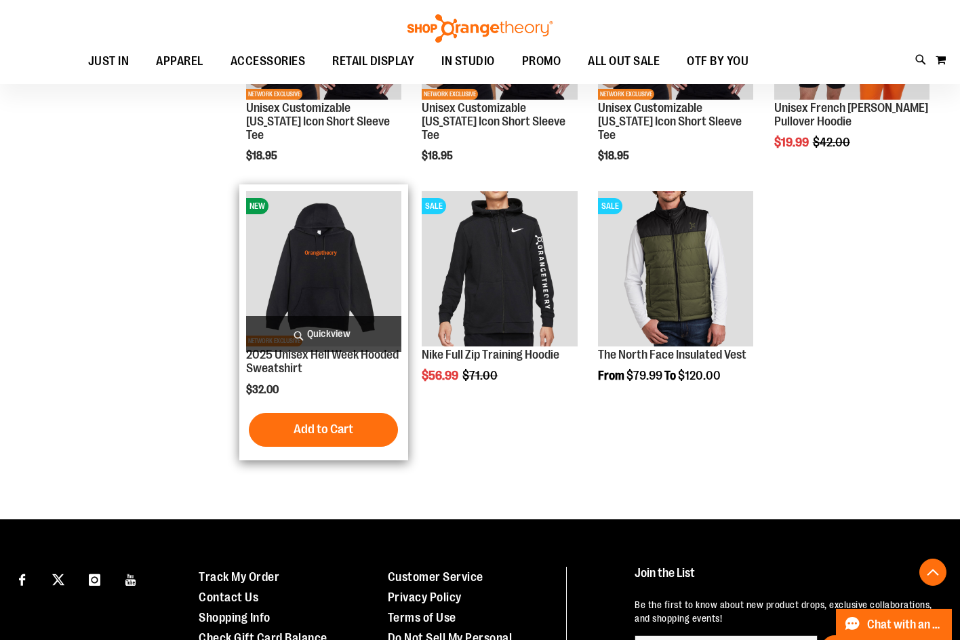
click at [286, 255] on img "product" at bounding box center [323, 268] width 155 height 155
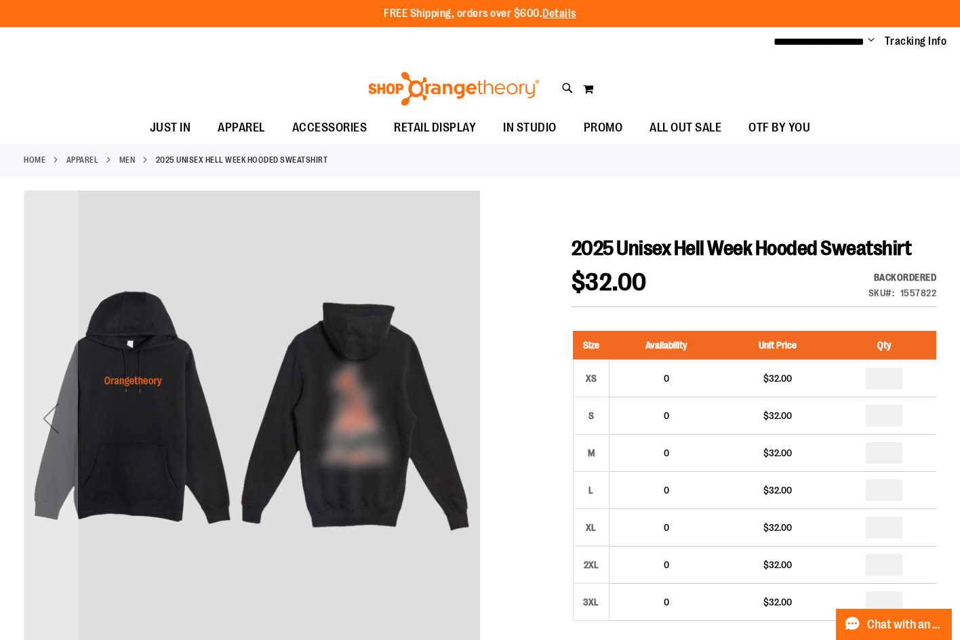
click at [306, 440] on div "carousel" at bounding box center [252, 419] width 456 height 456
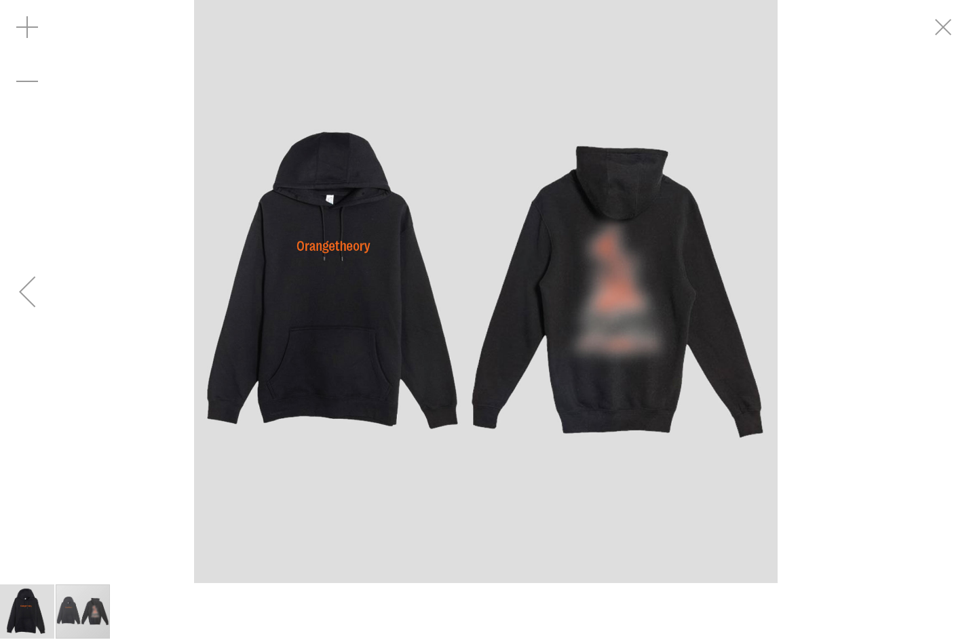
click at [35, 298] on div "carousel" at bounding box center [485, 291] width 971 height 583
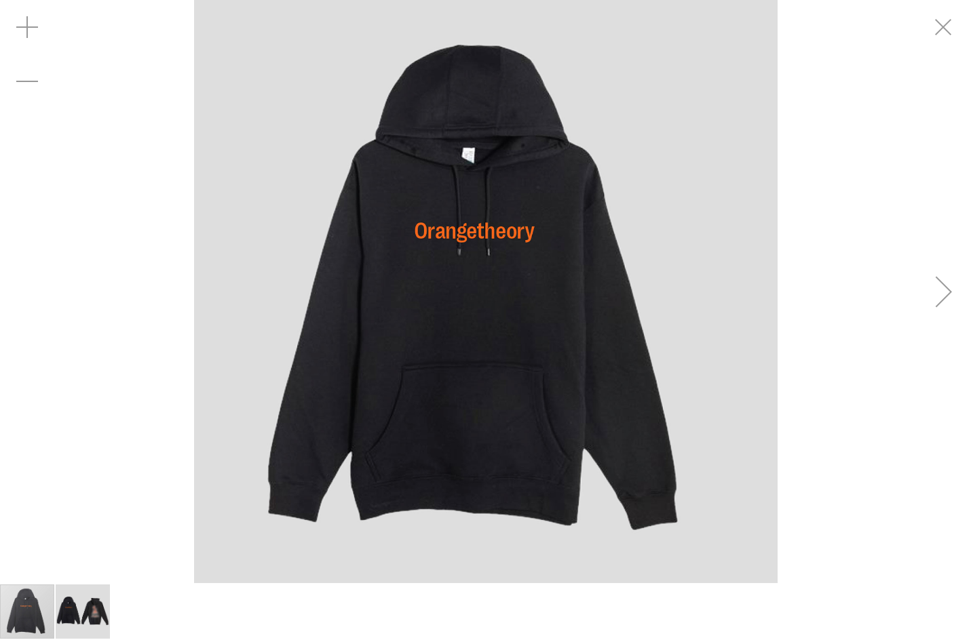
click at [937, 31] on div "**********" at bounding box center [485, 42] width 971 height 30
